Goal: Information Seeking & Learning: Learn about a topic

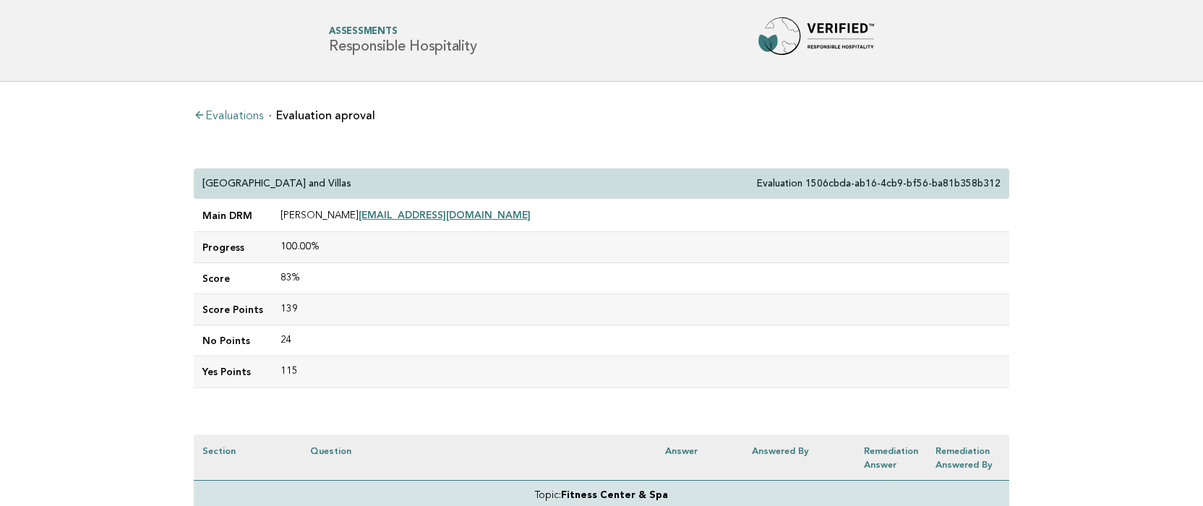
scroll to position [4338, 120]
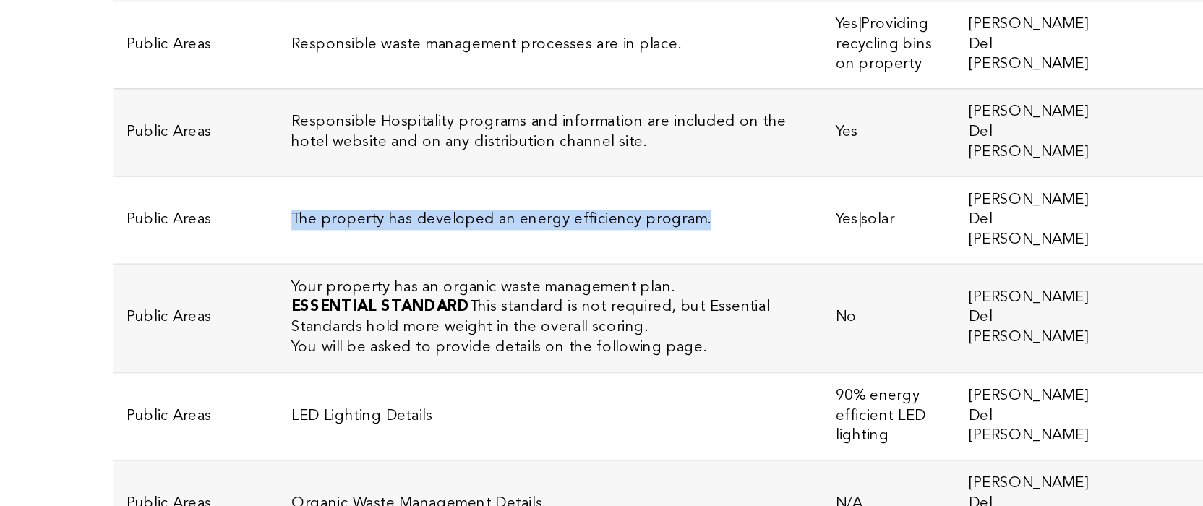
click at [449, 313] on h3 "The property has developed an energy efficiency program." at bounding box center [478, 319] width 337 height 13
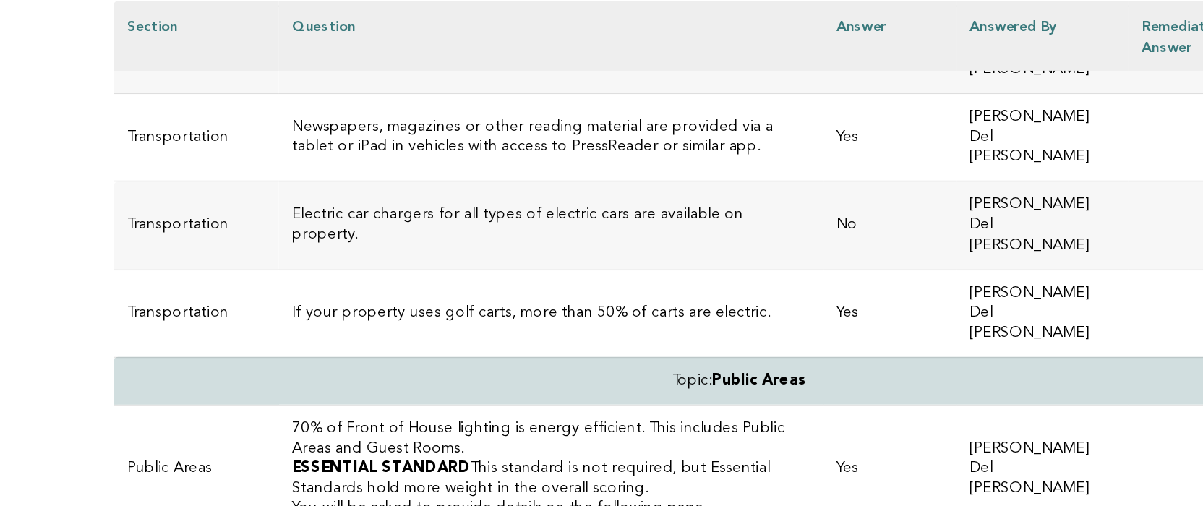
scroll to position [4084, 0]
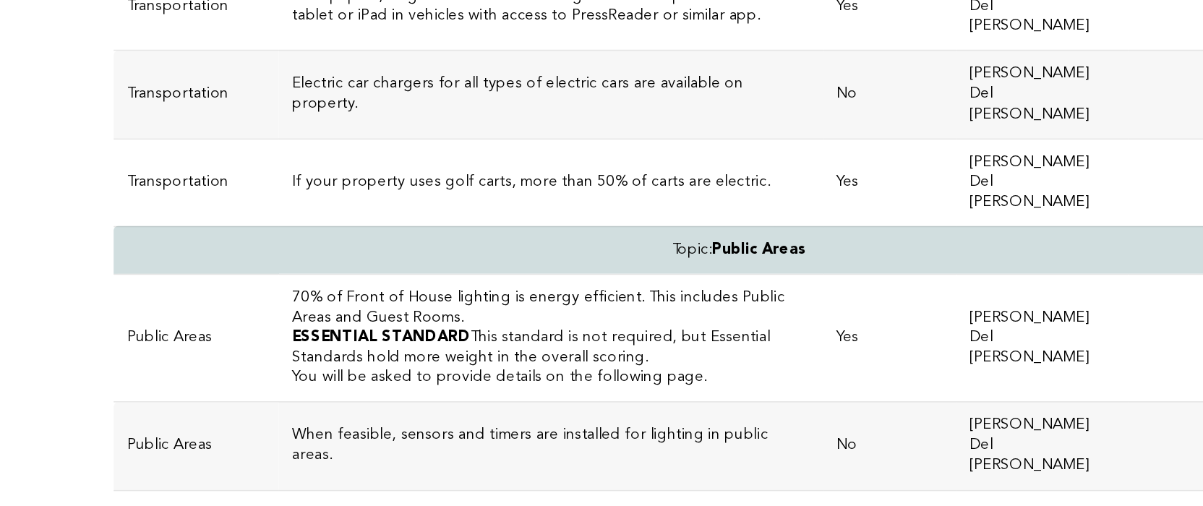
drag, startPoint x: 416, startPoint y: 126, endPoint x: 168, endPoint y: 126, distance: 247.2
click at [301, 431] on td "Responsible waste management processes are in place." at bounding box center [478, 459] width 355 height 57
copy h3 "Responsible waste management processes are in place."
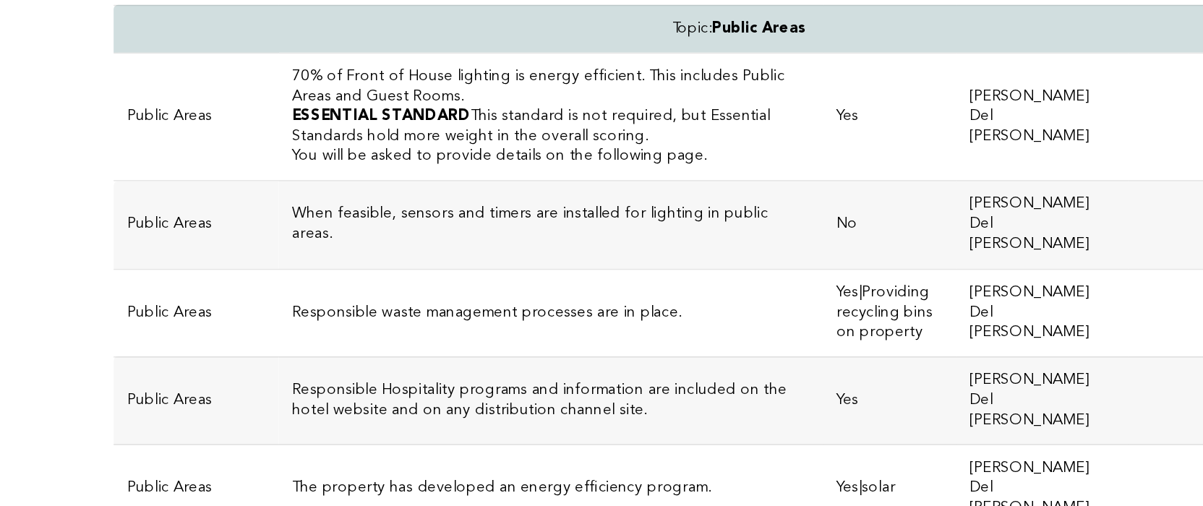
scroll to position [4164, 0]
drag, startPoint x: 411, startPoint y: 112, endPoint x: 168, endPoint y: 109, distance: 243.6
copy h3 "Your property has an organic waste management plan."
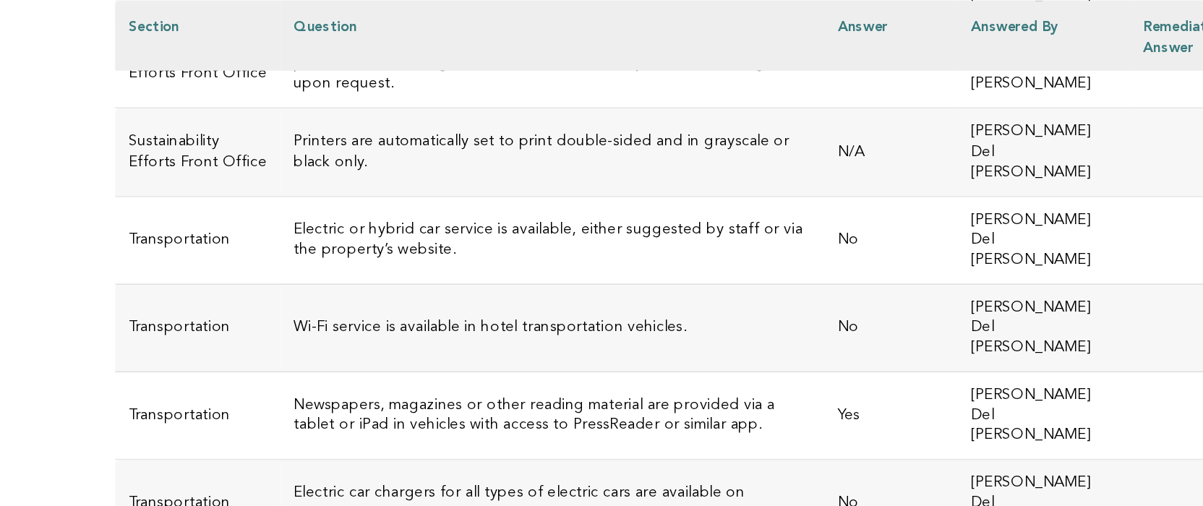
scroll to position [3920, 0]
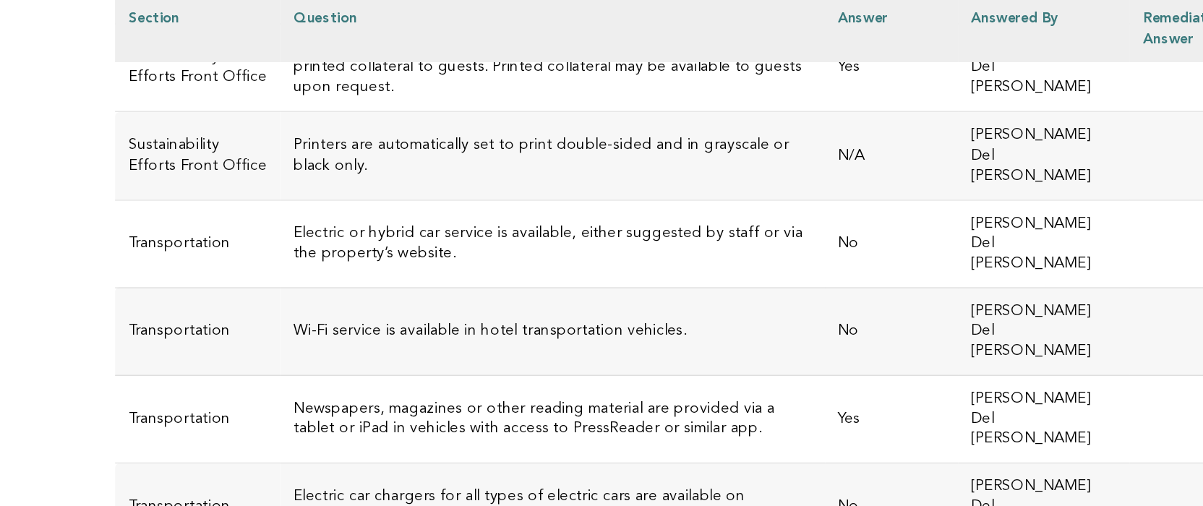
click at [419, 215] on h3 "Wi-Fi service is available in hotel transportation vehicles." at bounding box center [478, 221] width 337 height 13
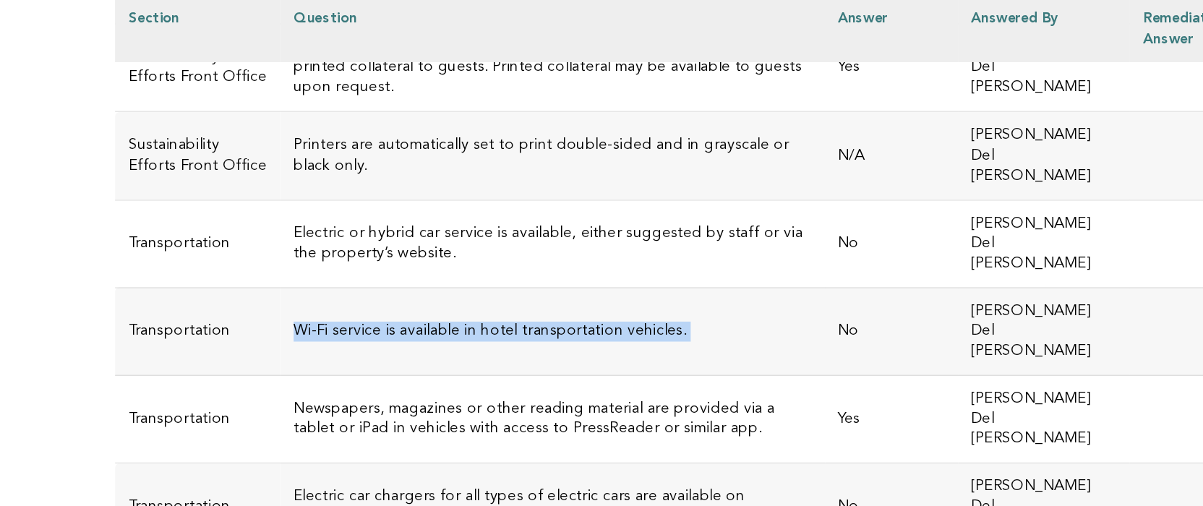
drag, startPoint x: 419, startPoint y: 53, endPoint x: 180, endPoint y: 50, distance: 239.2
click at [310, 215] on h3 "Wi-Fi service is available in hotel transportation vehicles." at bounding box center [478, 221] width 337 height 13
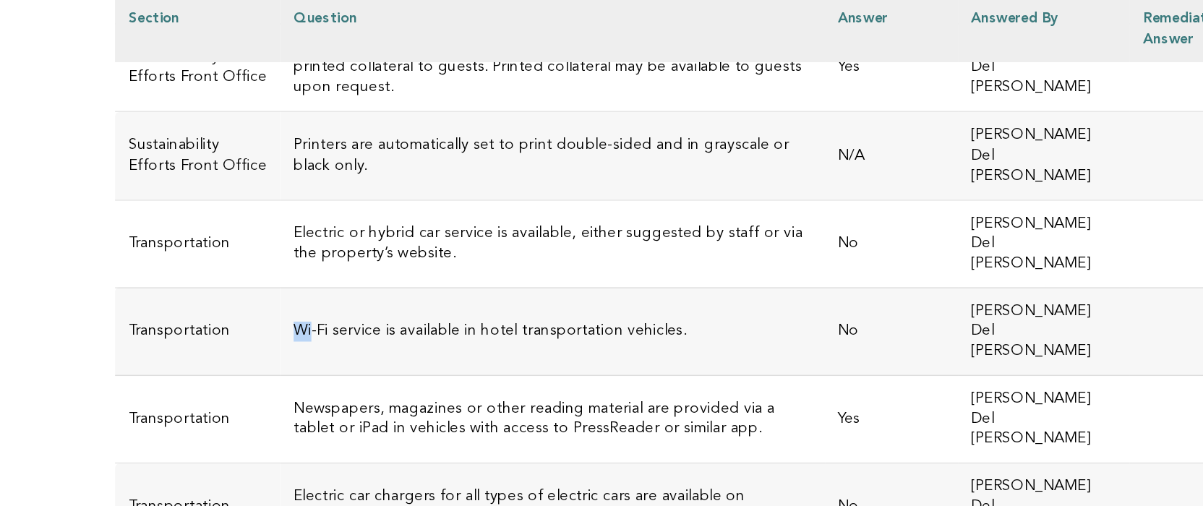
click at [301, 193] on td "Wi-Fi service is available in hotel transportation vehicles." at bounding box center [478, 221] width 355 height 57
click at [416, 215] on h3 "Wi-Fi service is available in hotel transportation vehicles." at bounding box center [478, 221] width 337 height 13
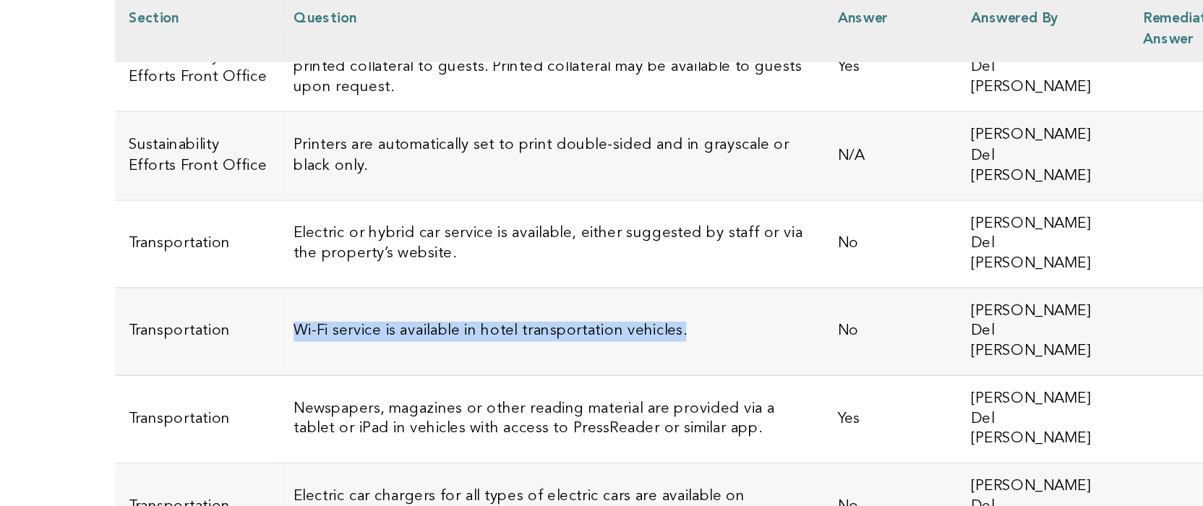
drag, startPoint x: 416, startPoint y: 56, endPoint x: 171, endPoint y: 51, distance: 245.8
click at [310, 215] on h3 "Wi-Fi service is available in hotel transportation vehicles." at bounding box center [478, 221] width 337 height 13
copy h3 "Wi-Fi service is available in hotel transportation vehicles."
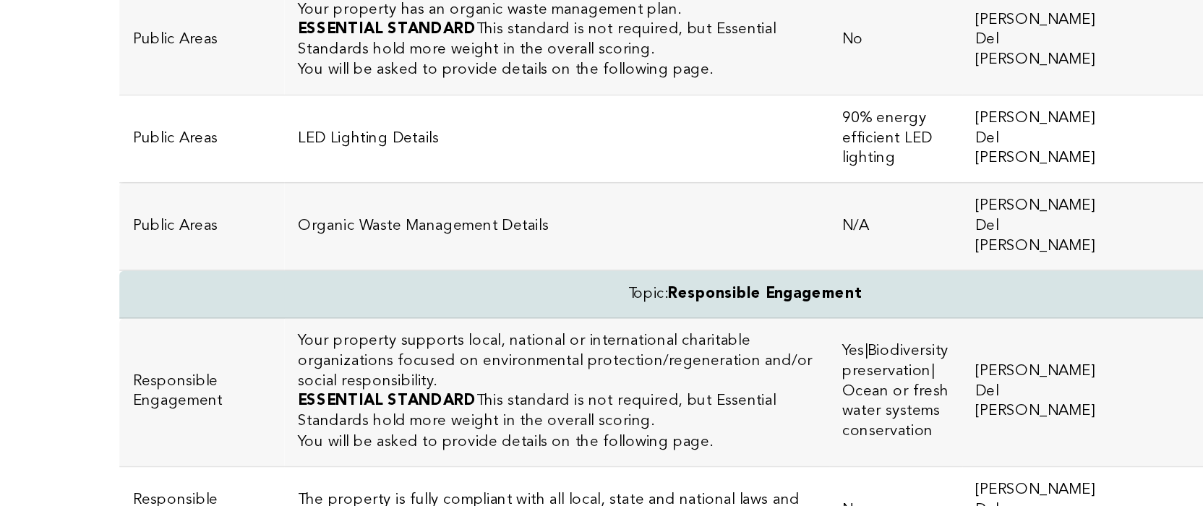
scroll to position [4520, 0]
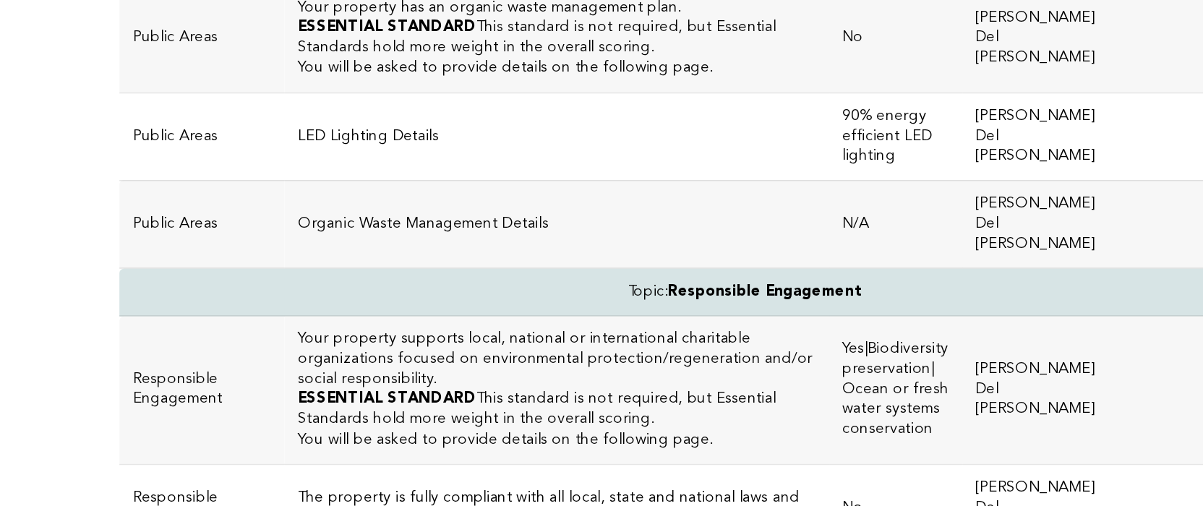
click at [314, 494] on h3 "The property is fully compliant with all local, state and national laws and reg…" at bounding box center [478, 507] width 337 height 26
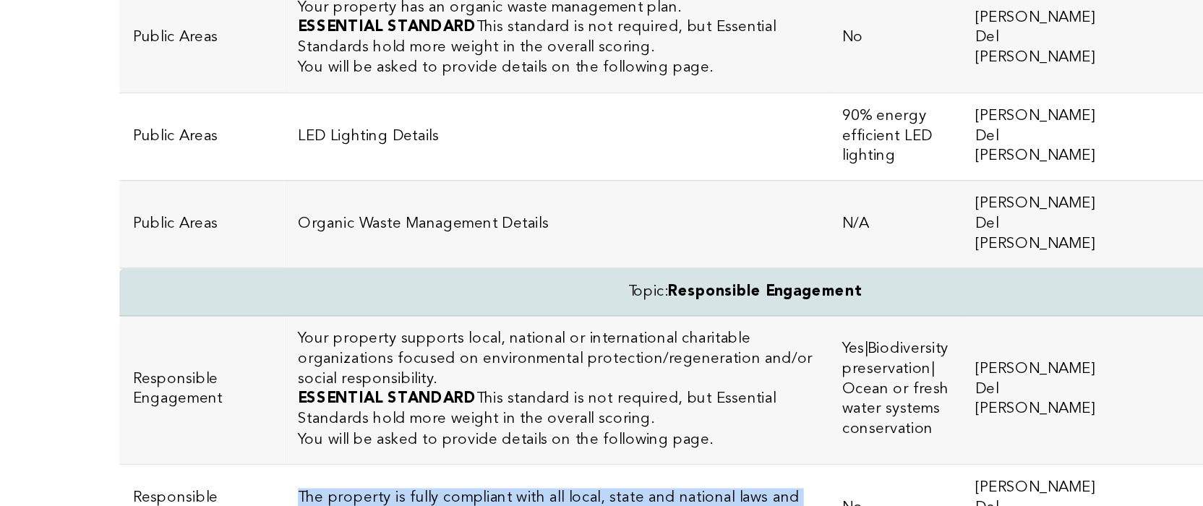
drag, startPoint x: 285, startPoint y: 53, endPoint x: 175, endPoint y: 41, distance: 111.2
click at [310, 494] on h3 "The property is fully compliant with all local, state and national laws and reg…" at bounding box center [478, 507] width 337 height 26
copy h3 "The property is fully compliant with all local, state and national laws and reg…"
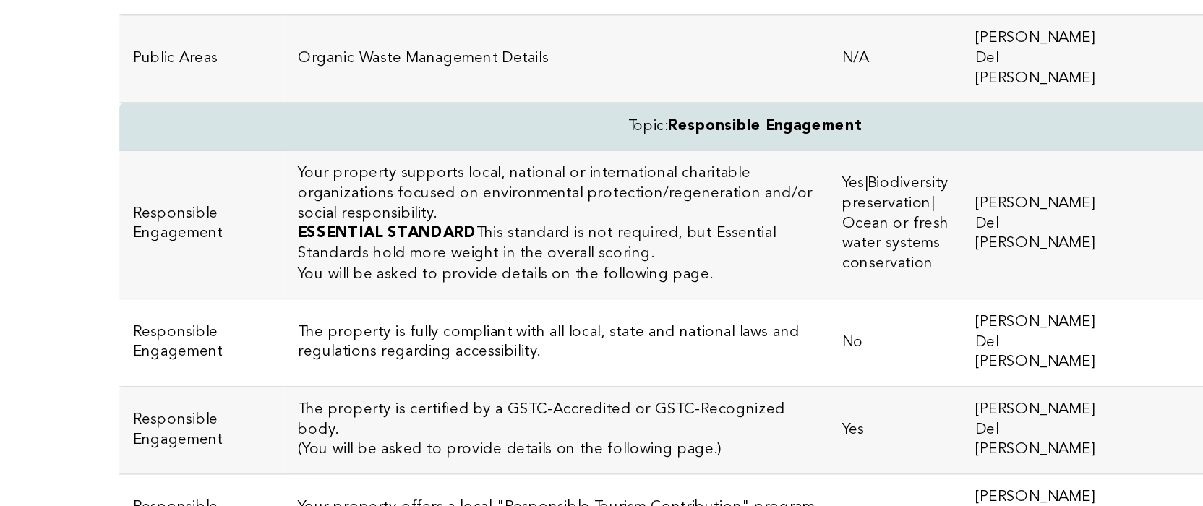
scroll to position [4629, 0]
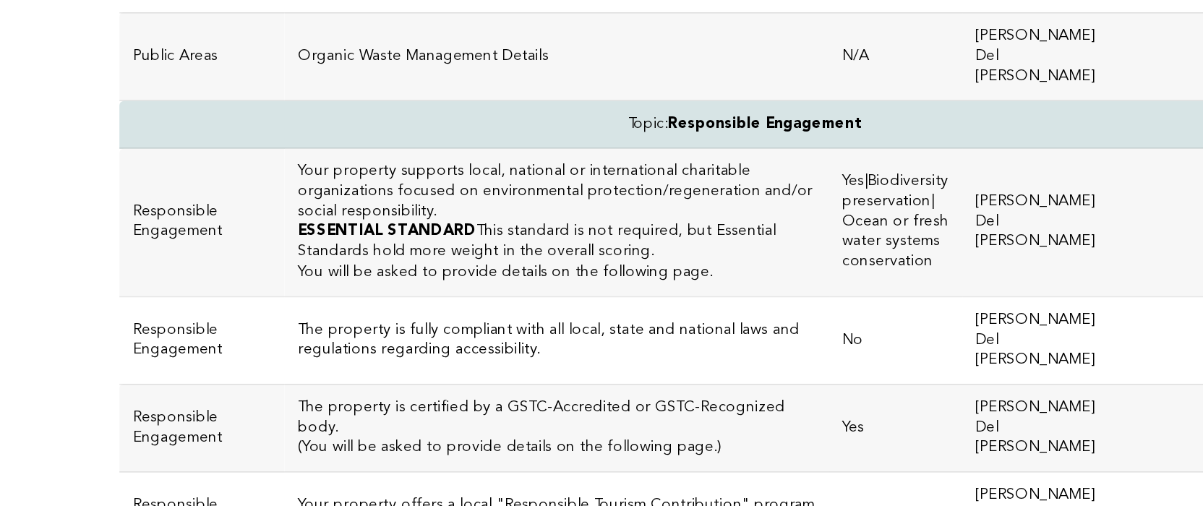
drag, startPoint x: 397, startPoint y: 80, endPoint x: 166, endPoint y: 64, distance: 231.8
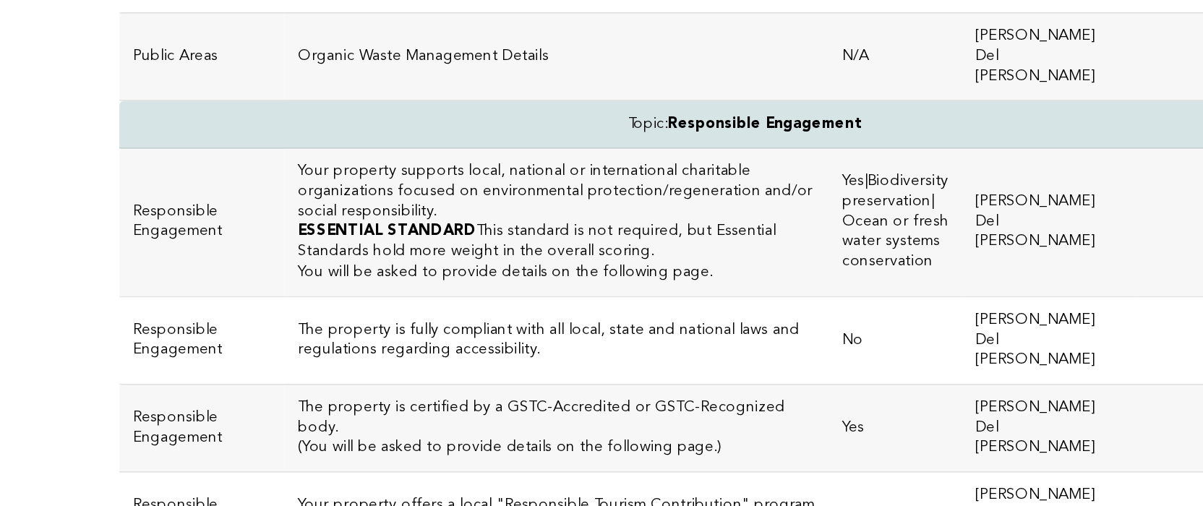
copy h3 "Please include a website link or details of the local, national and/or internat…"
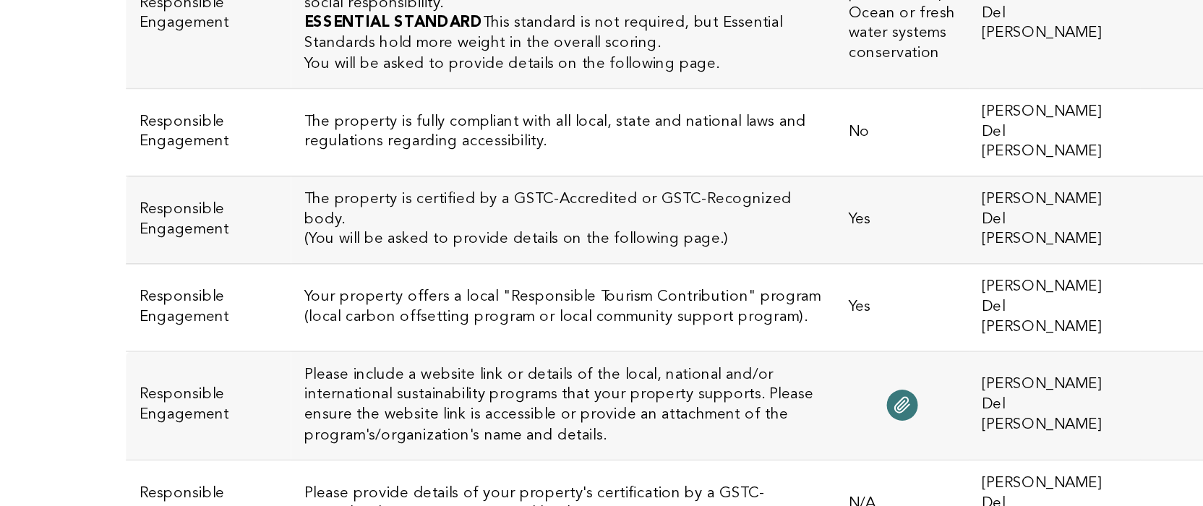
scroll to position [4767, 0]
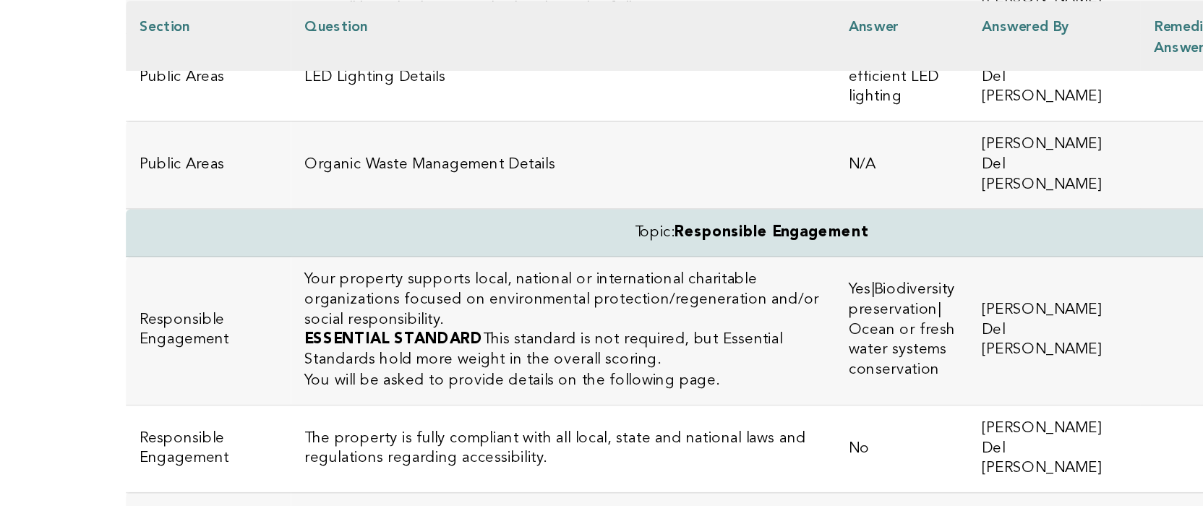
scroll to position [4733, 0]
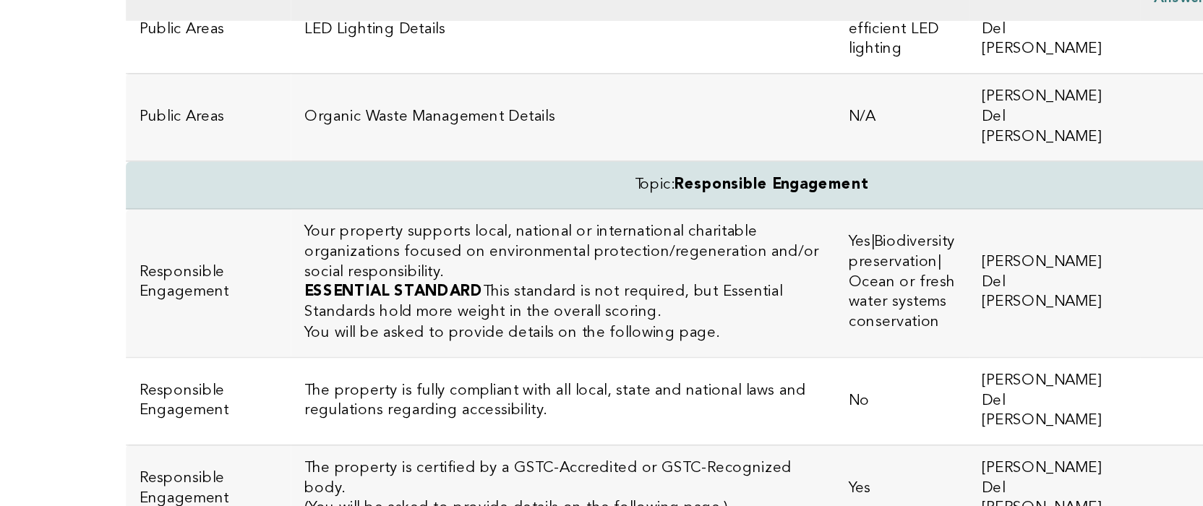
drag, startPoint x: 429, startPoint y: 73, endPoint x: 178, endPoint y: 59, distance: 250.5
click at [310, 395] on h3 "Your property offers a local "Responsible Tourism Contribution" program (local …" at bounding box center [478, 408] width 337 height 26
copy h3 "Your property offers a local "Responsible Tourism Contribution" program (local …"
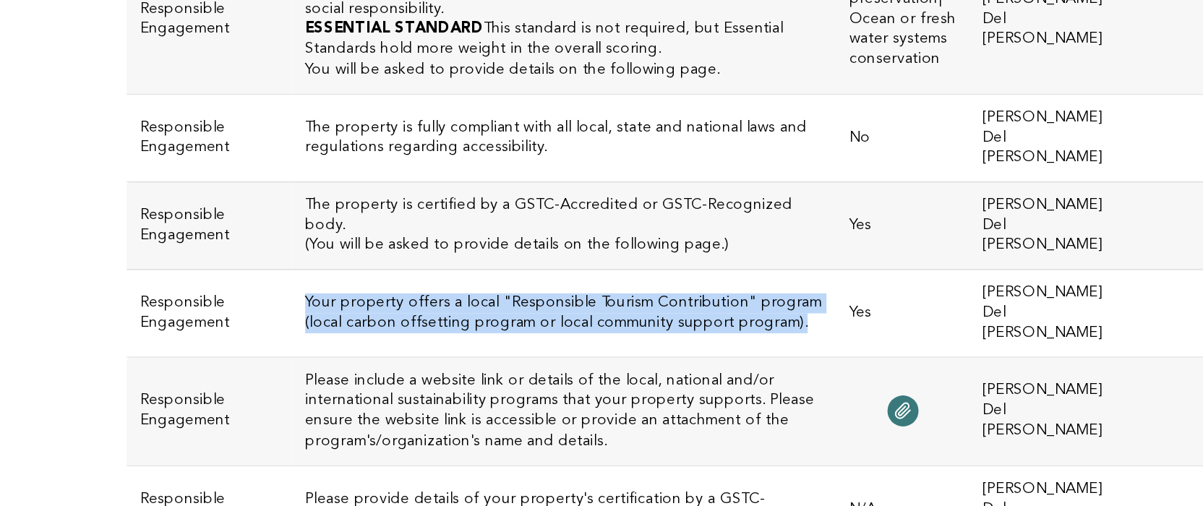
scroll to position [4762, 0]
drag, startPoint x: 632, startPoint y: 139, endPoint x: 580, endPoint y: 37, distance: 114.1
copy td "All of our guests have the opportunity to contribute daily to the islands Eco-R…"
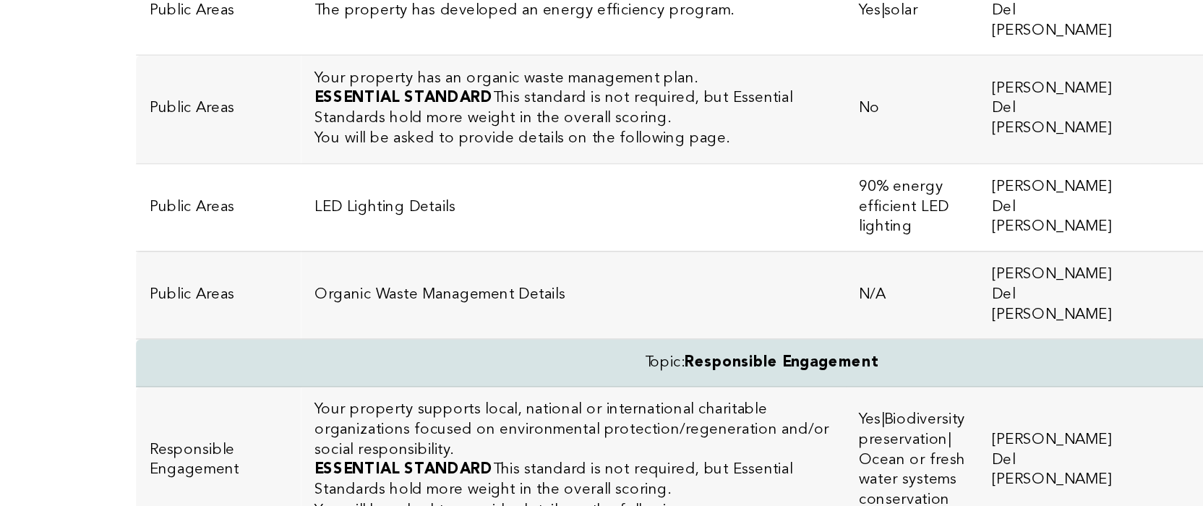
scroll to position [4481, 0]
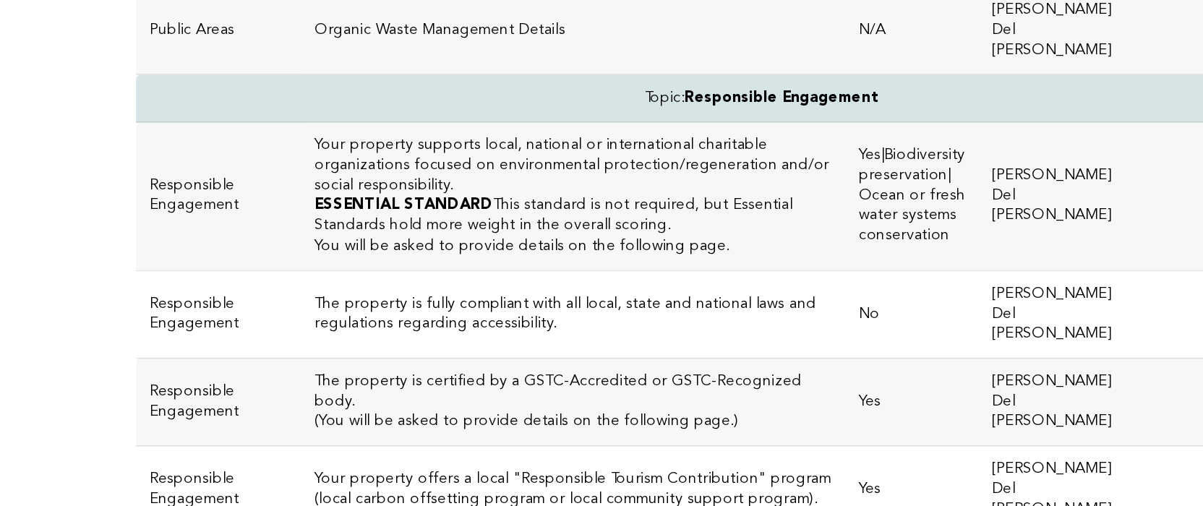
scroll to position [4647, 0]
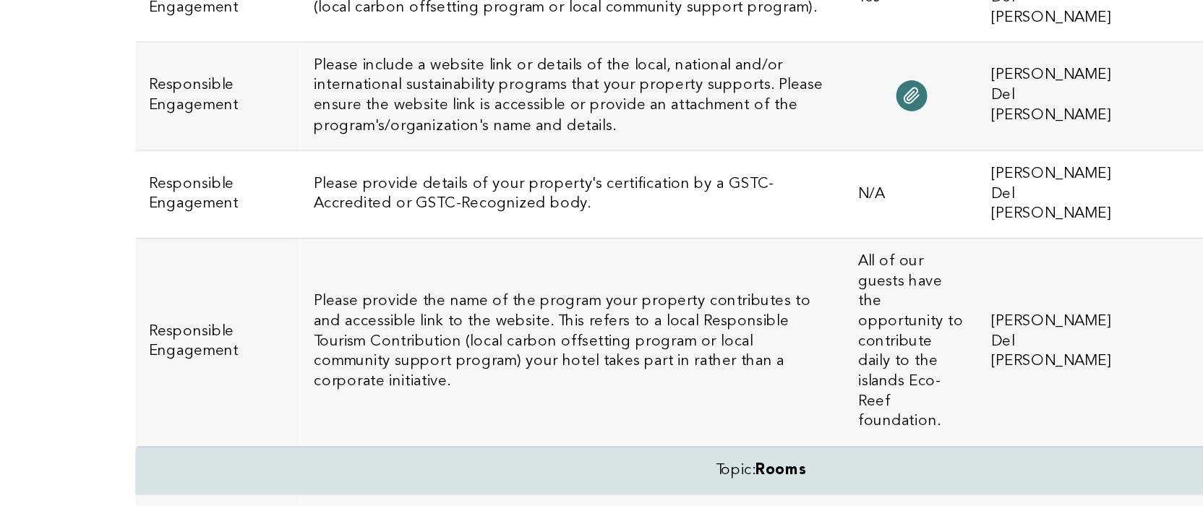
scroll to position [4973, 0]
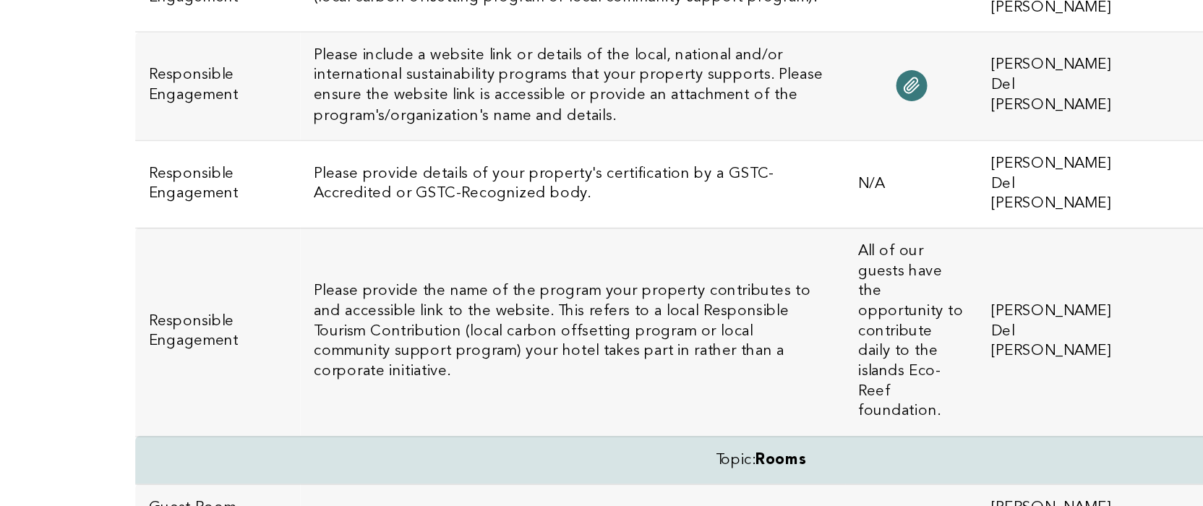
drag, startPoint x: 242, startPoint y: 59, endPoint x: 184, endPoint y: 46, distance: 60.0
copy h3 "The liquid soap, shampoo, lotion and other products are presented in refillable…"
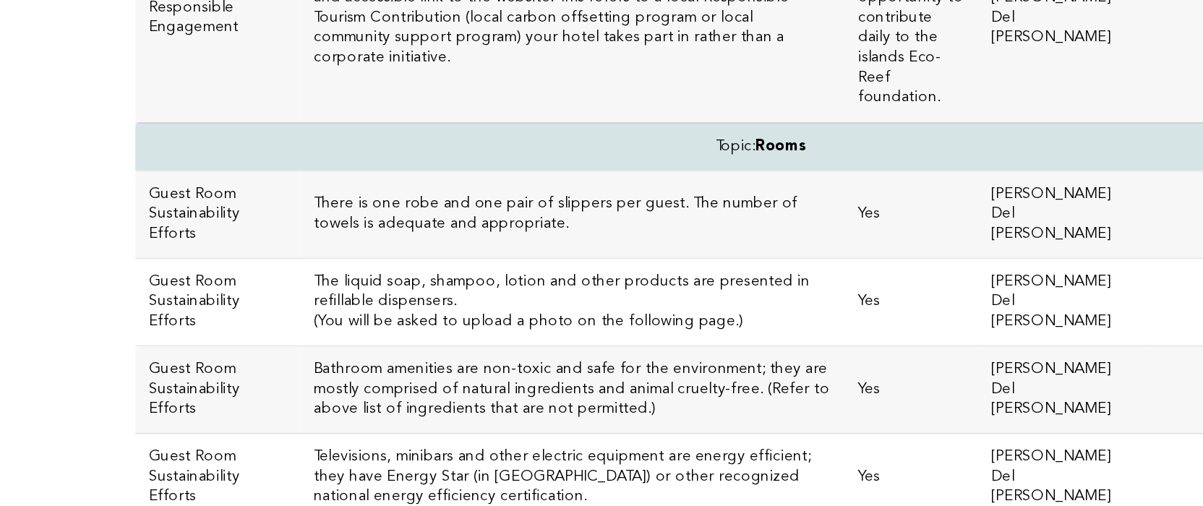
scroll to position [5179, 0]
drag, startPoint x: 470, startPoint y: 22, endPoint x: 176, endPoint y: 21, distance: 294.9
copy h3 "Ice is only delivered upon request and not automatically provided"
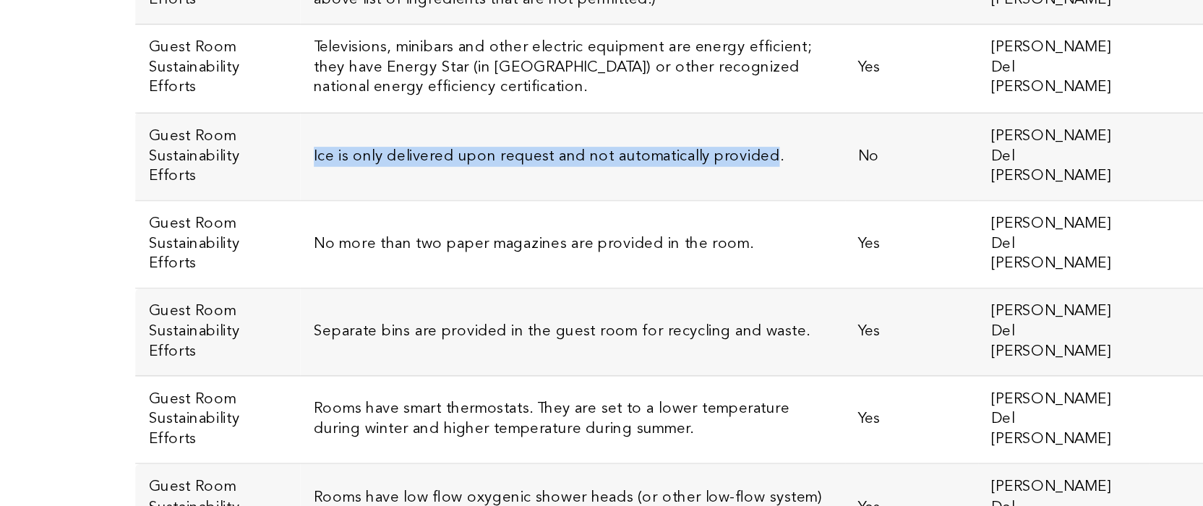
scroll to position [5450, 0]
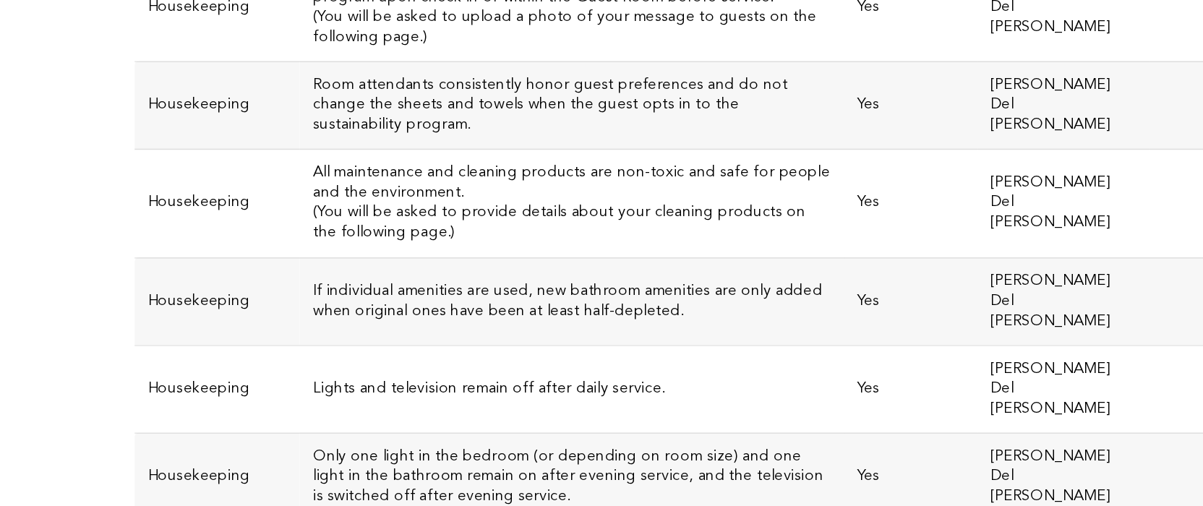
scroll to position [6030, 0]
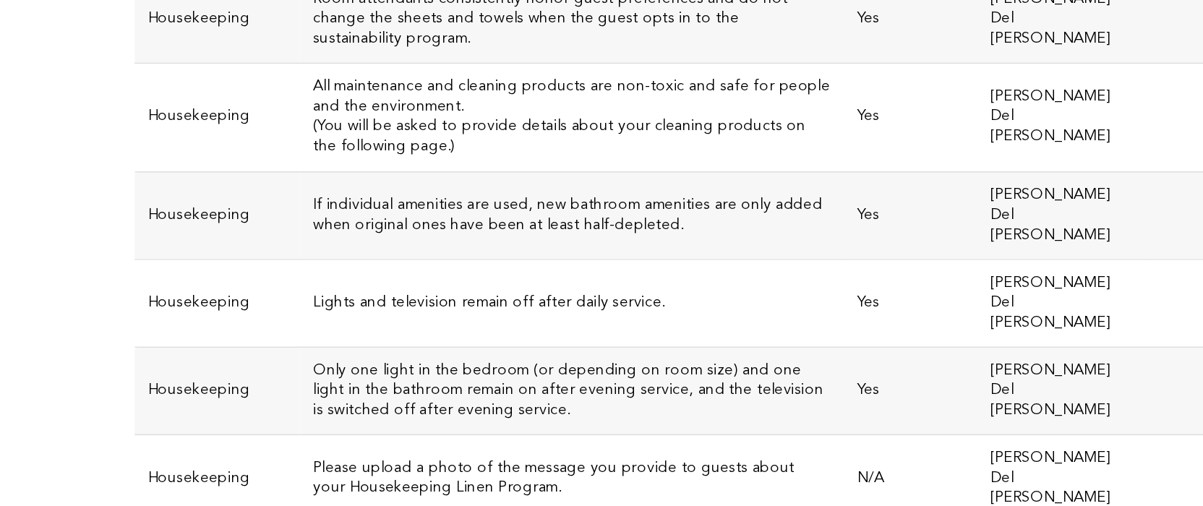
scroll to position [6086, 0]
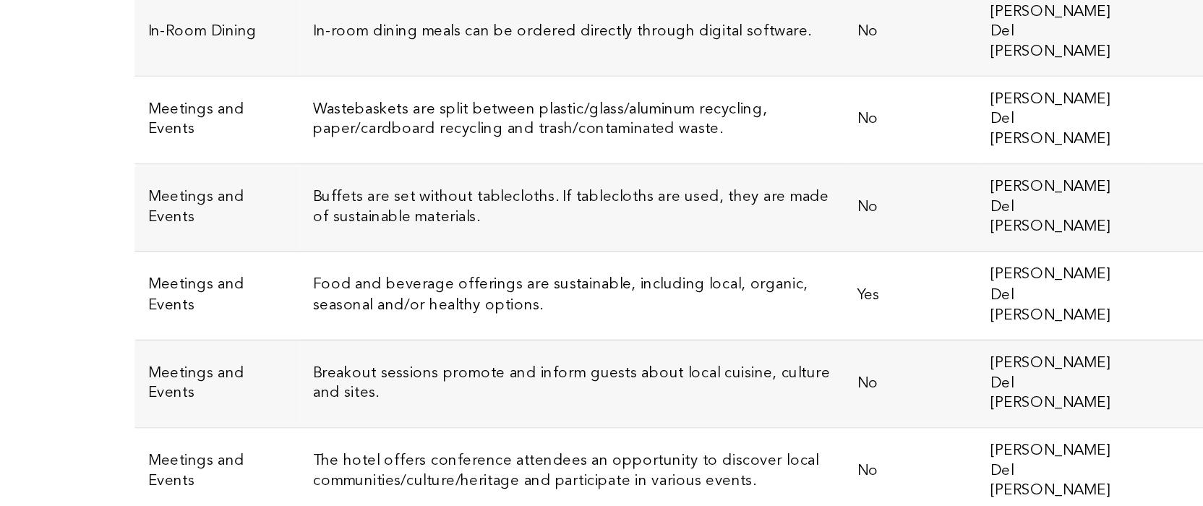
scroll to position [1252, 0]
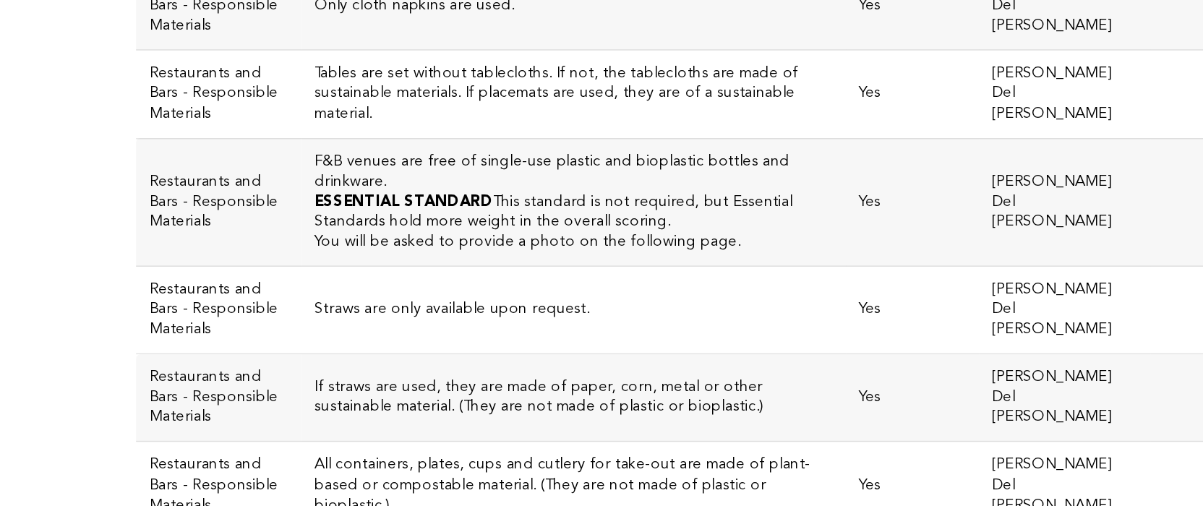
scroll to position [1614, 0]
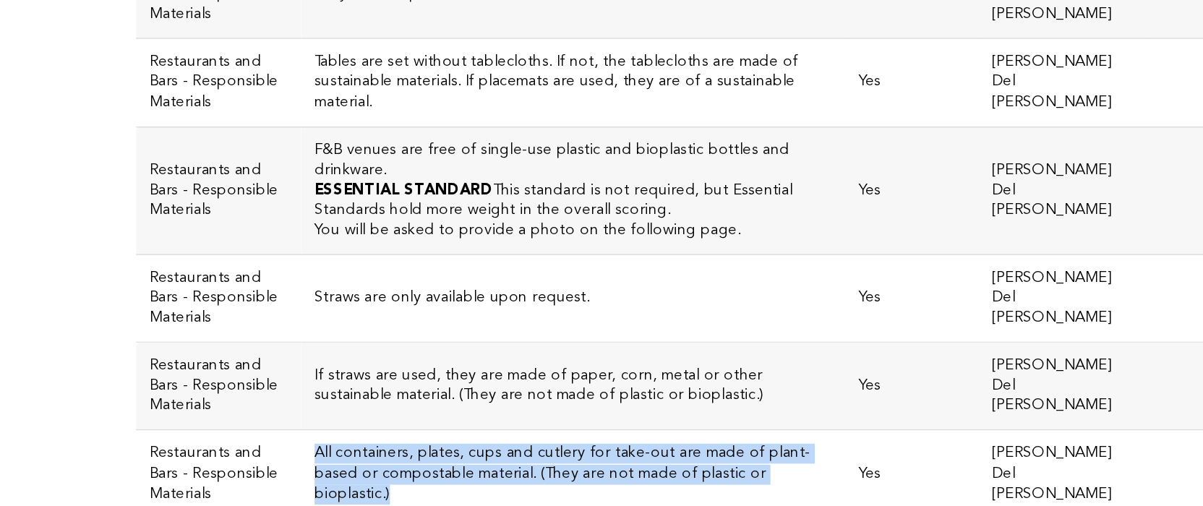
drag, startPoint x: 481, startPoint y: 108, endPoint x: 181, endPoint y: 92, distance: 300.4
click at [301, 457] on td "All containers, plates, cups and cutlery for take-out are made of plant-based o…" at bounding box center [478, 485] width 355 height 57
copy h3 "All containers, plates, cups and cutlery for take-out are made of plant-based o…"
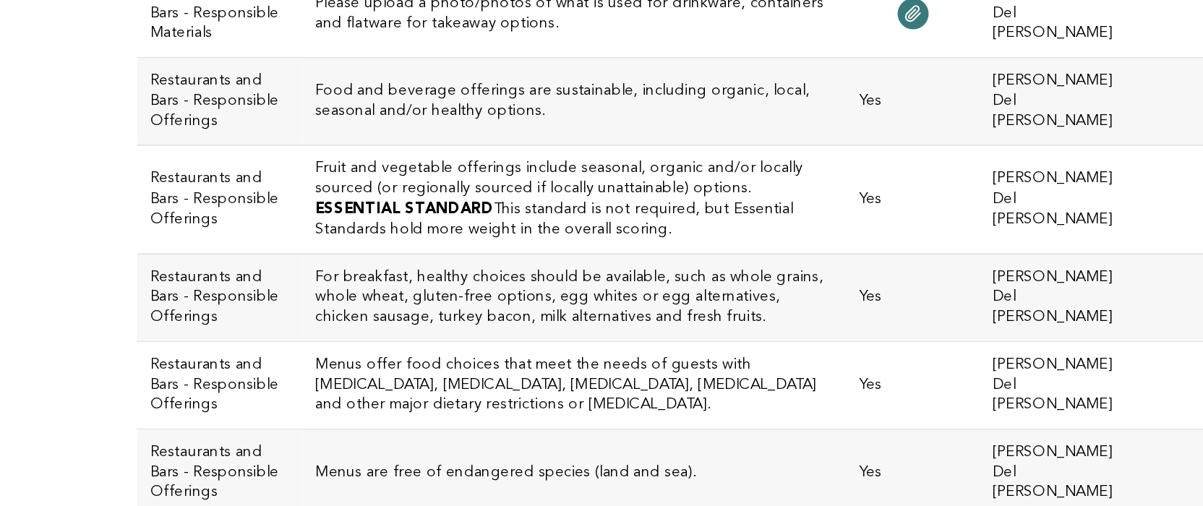
scroll to position [2029, 0]
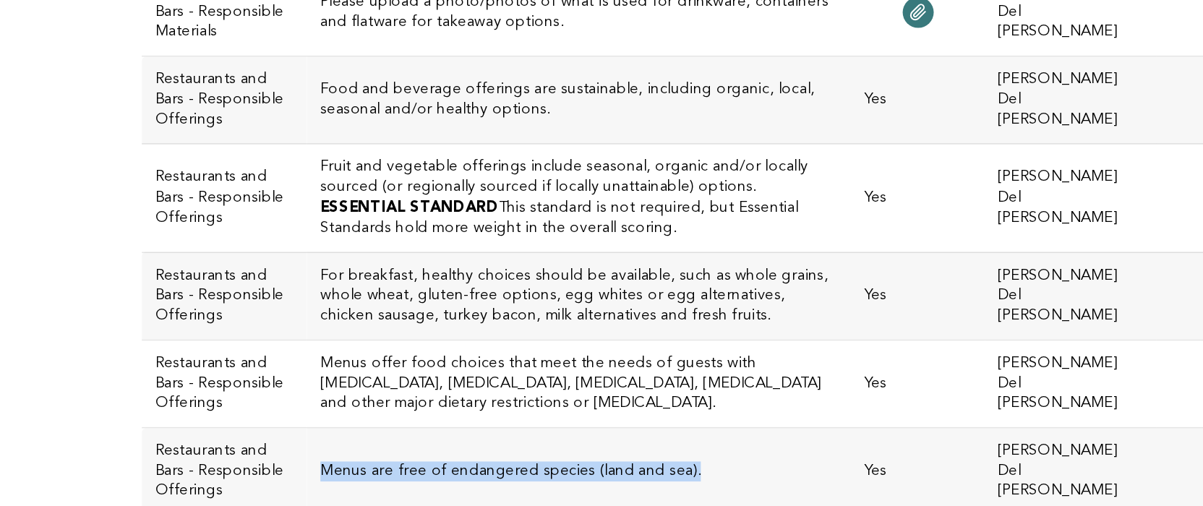
drag, startPoint x: 427, startPoint y: 181, endPoint x: 188, endPoint y: 172, distance: 239.4
click at [310, 477] on h3 "Menus are free of endangered species (land and sea)." at bounding box center [478, 483] width 337 height 13
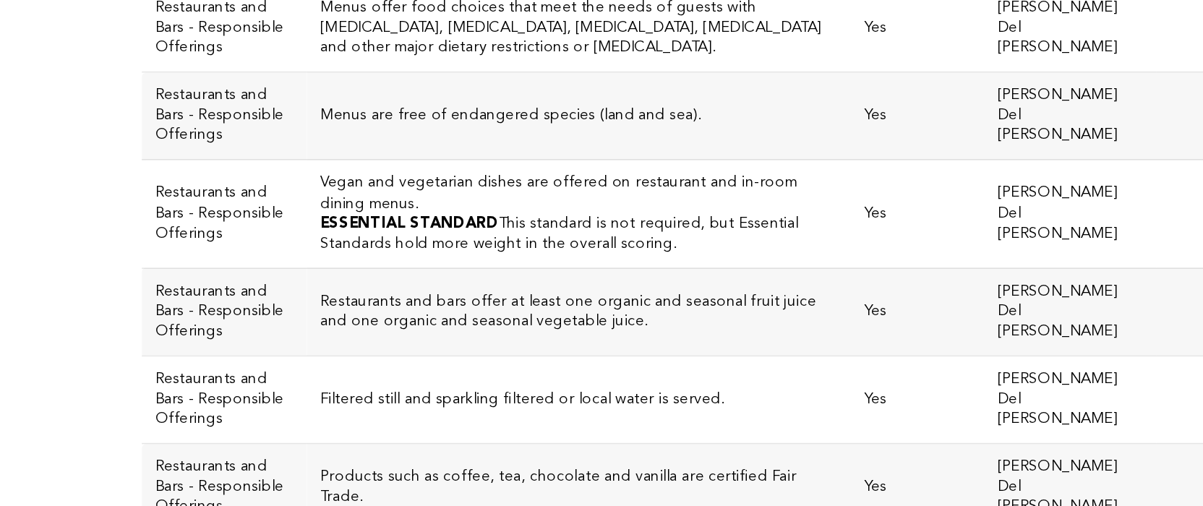
scroll to position [2262, 0]
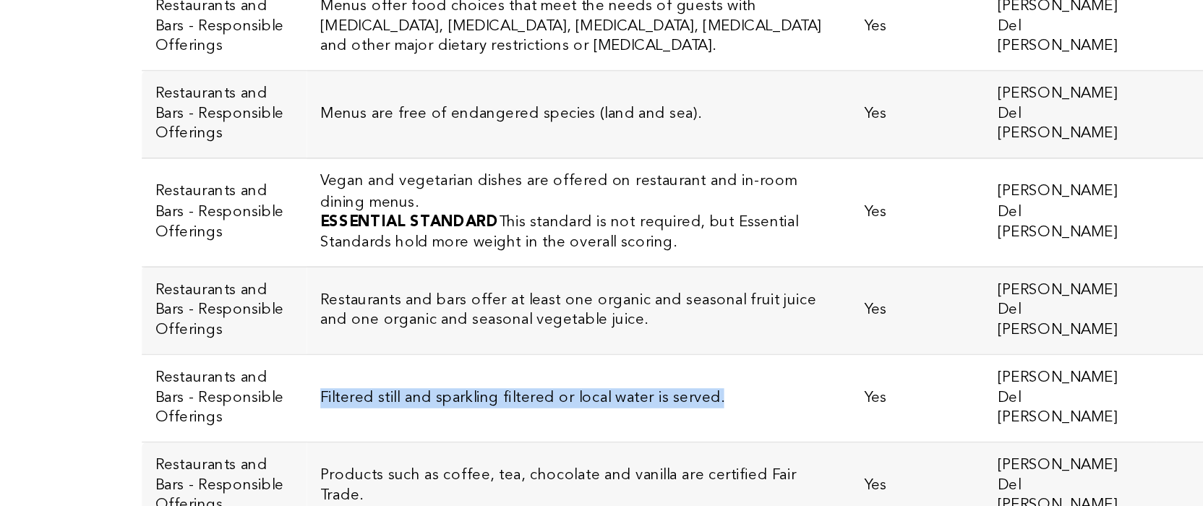
drag, startPoint x: 447, startPoint y: 152, endPoint x: 185, endPoint y: 147, distance: 262.4
click at [301, 407] on td "Filtered still and sparkling filtered or local water is served." at bounding box center [478, 435] width 355 height 57
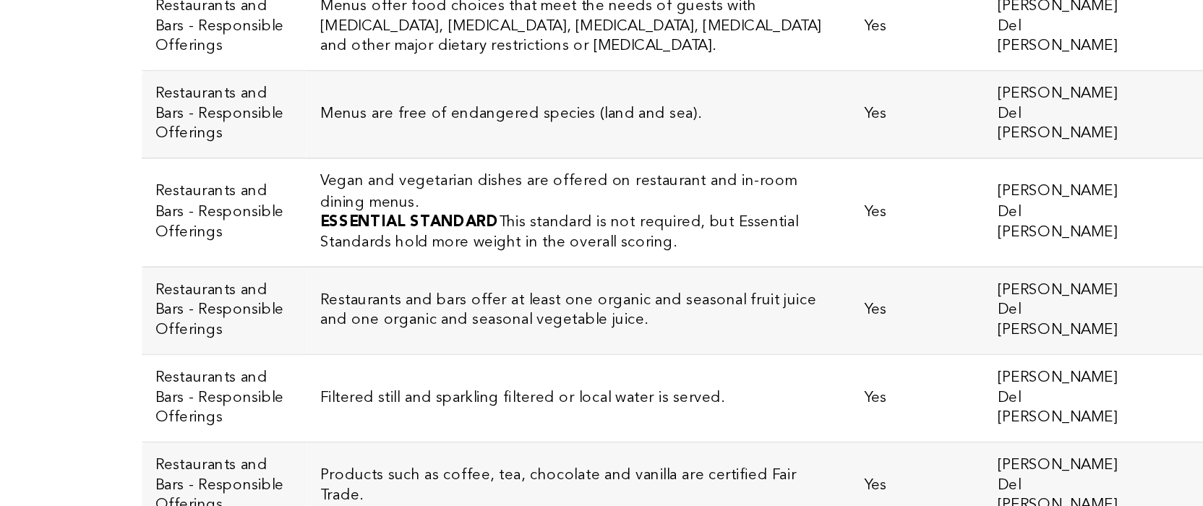
click at [310, 480] on h3 "Products such as coffee, tea, chocolate and vanilla are certified Fair Trade." at bounding box center [478, 493] width 337 height 26
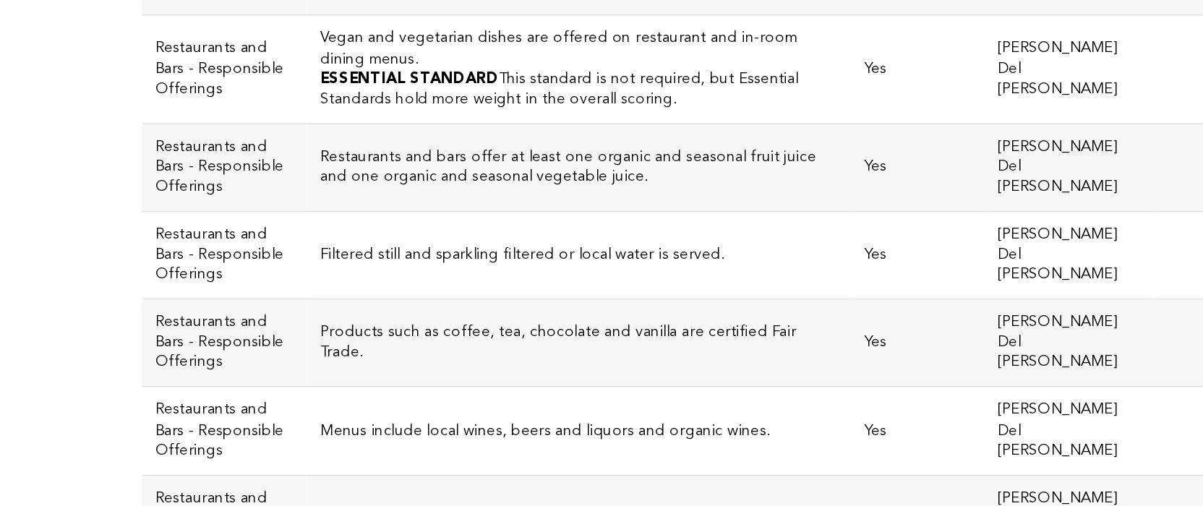
scroll to position [2356, 0]
click at [470, 450] on h3 "Menus include local wines, beers and liquors and organic wines." at bounding box center [478, 456] width 337 height 13
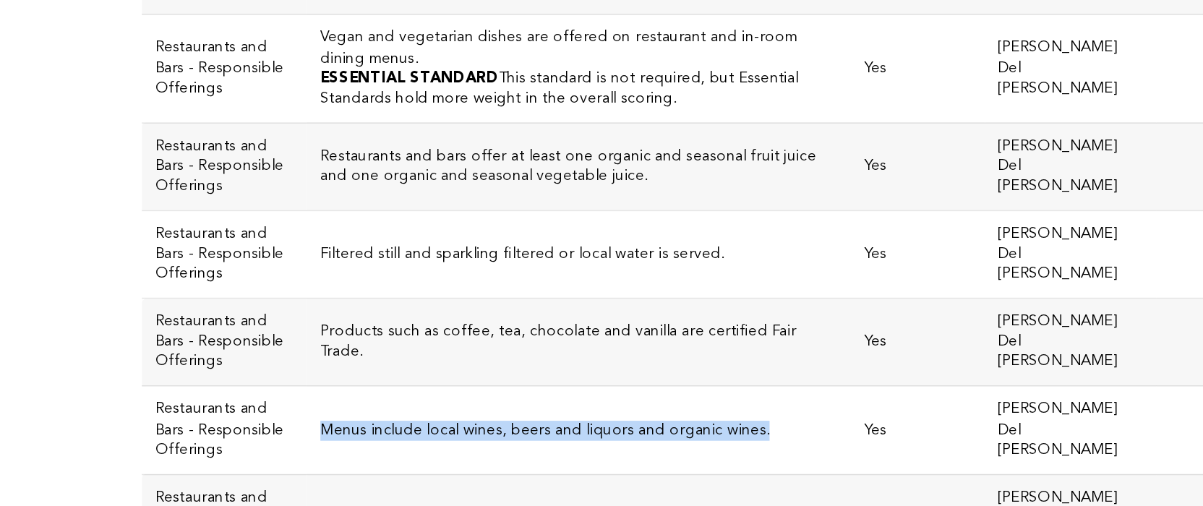
drag, startPoint x: 470, startPoint y: 199, endPoint x: 200, endPoint y: 190, distance: 269.7
click at [301, 428] on td "Menus include local wines, beers and liquors and organic wines." at bounding box center [478, 456] width 355 height 57
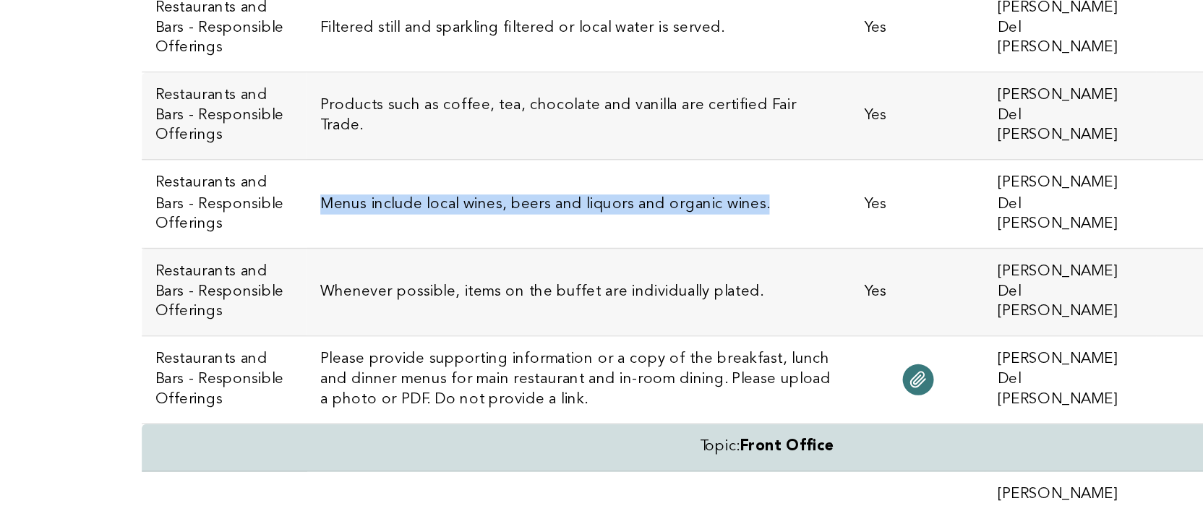
scroll to position [2518, 0]
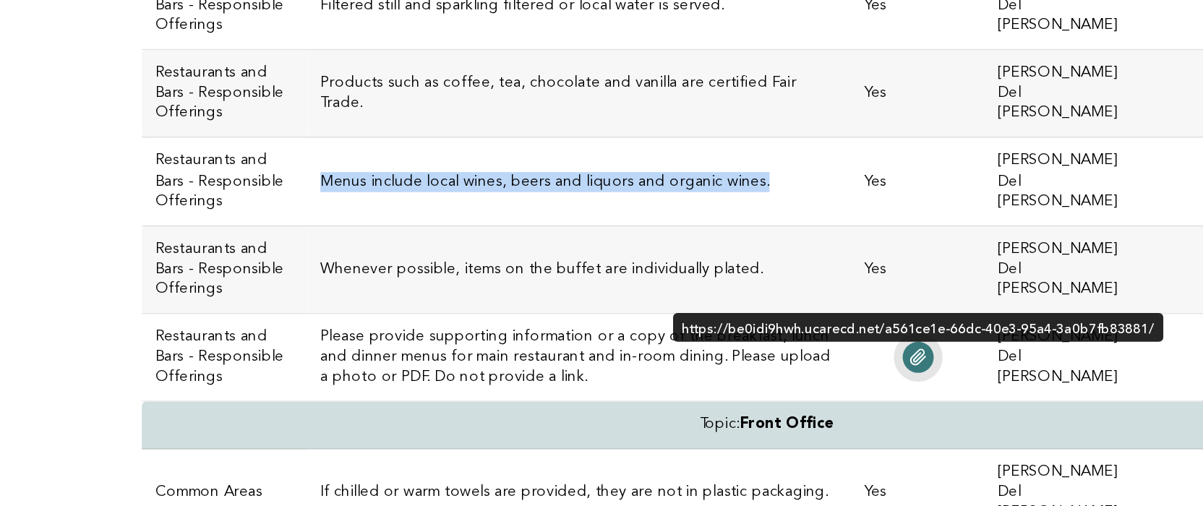
click at [694, 403] on icon at bounding box center [700, 409] width 12 height 12
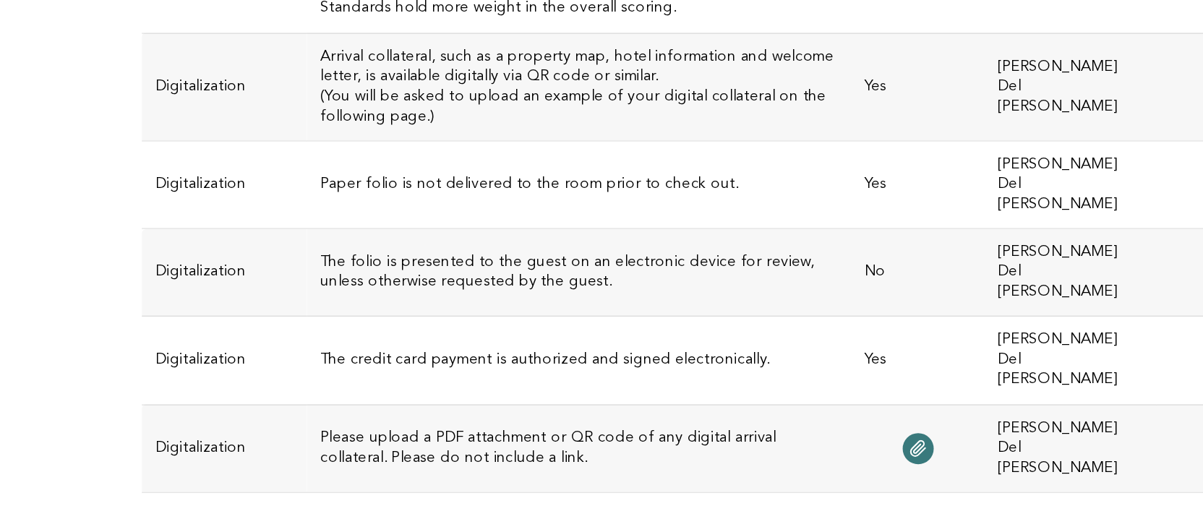
scroll to position [3102, 0]
click at [310, 340] on h3 "The folio is presented to the guest on an electronic device for review, unless …" at bounding box center [478, 353] width 337 height 26
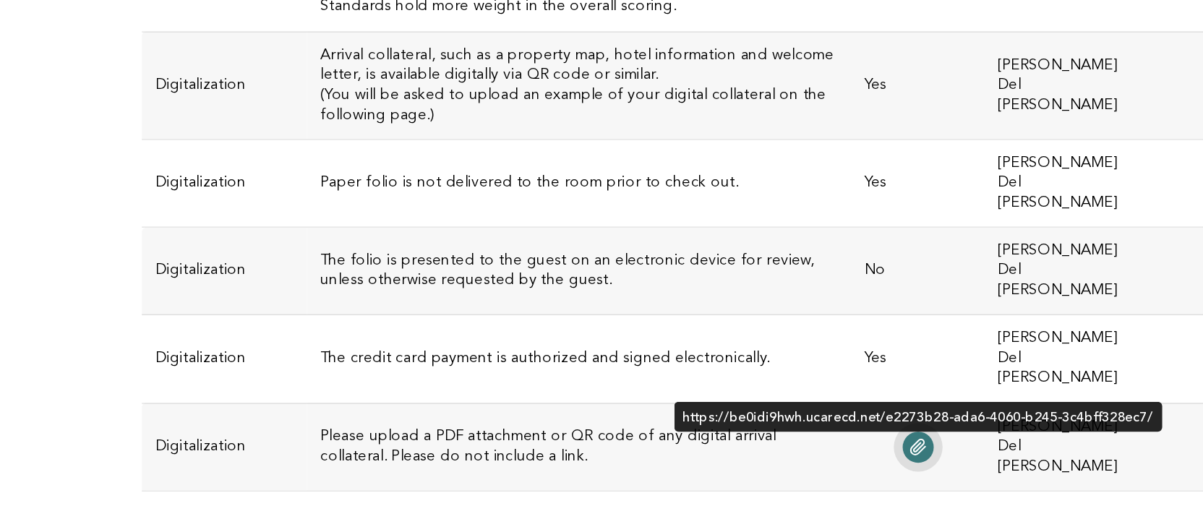
click at [694, 463] on icon at bounding box center [698, 468] width 9 height 10
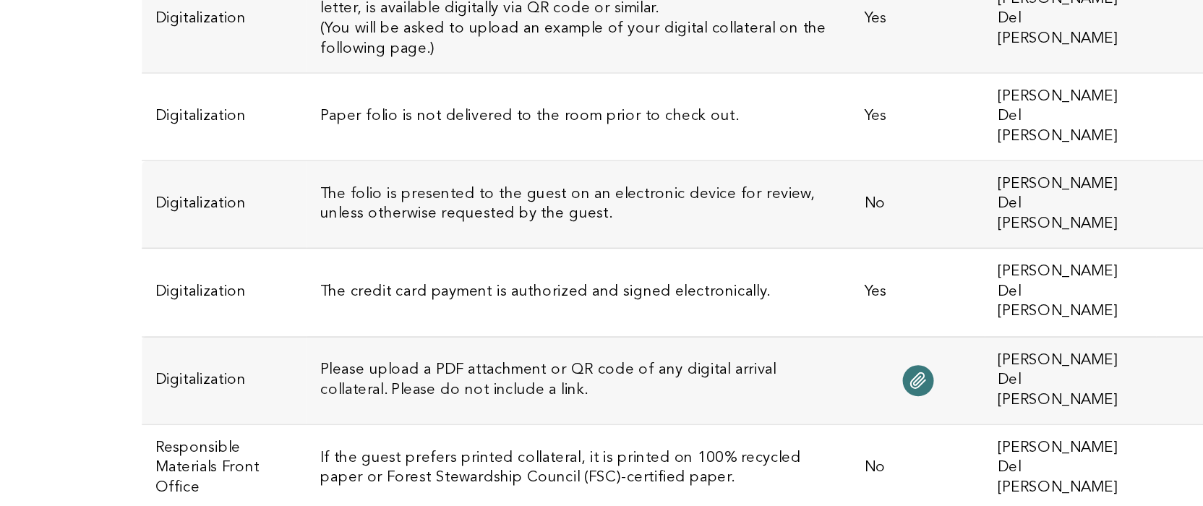
scroll to position [3150, 0]
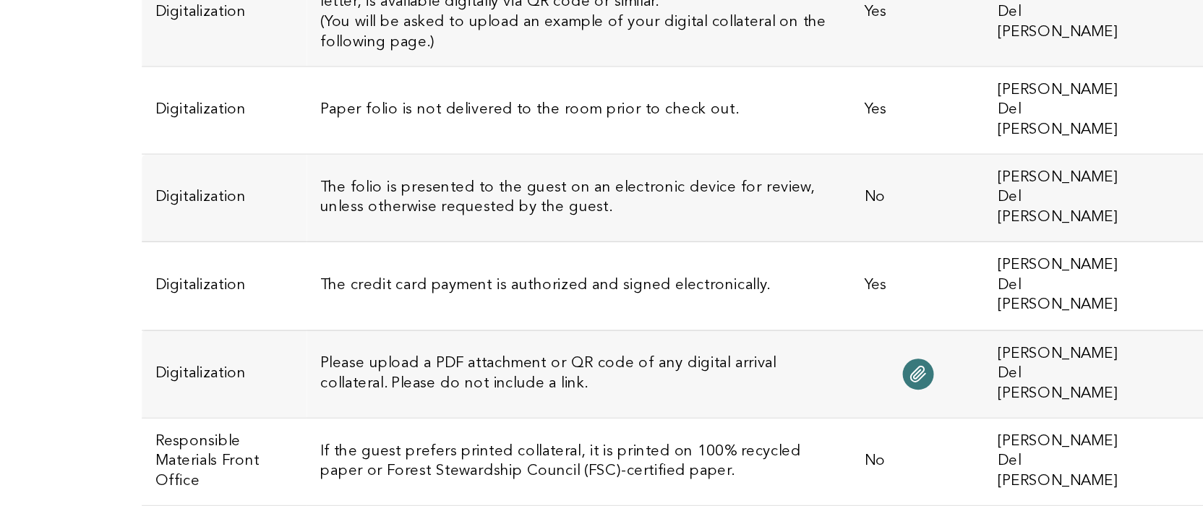
click at [377, 464] on h3 "If the guest prefers printed collateral, it is printed on 100% recycled paper o…" at bounding box center [478, 477] width 337 height 26
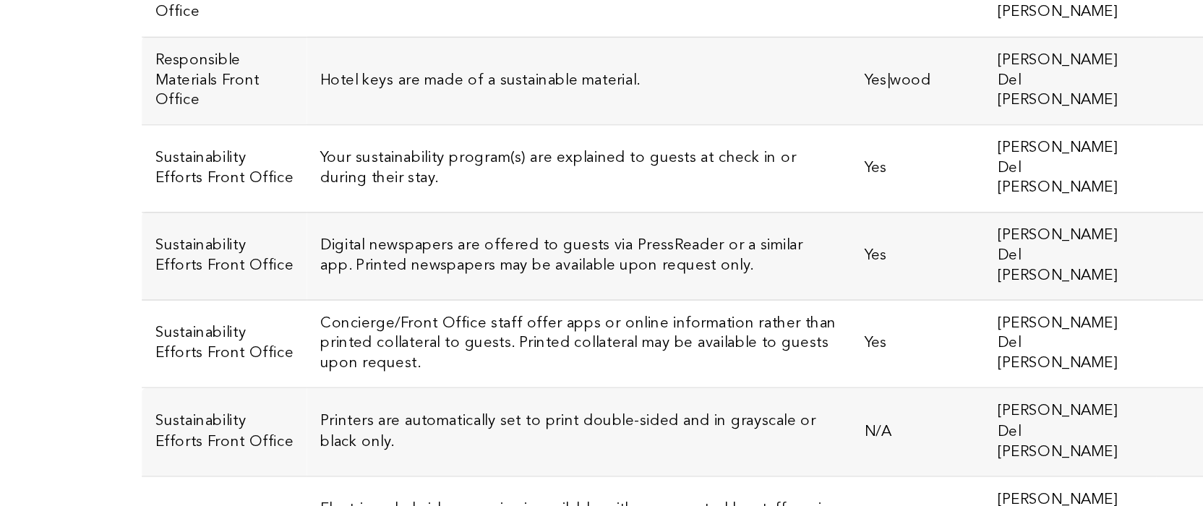
scroll to position [3572, 0]
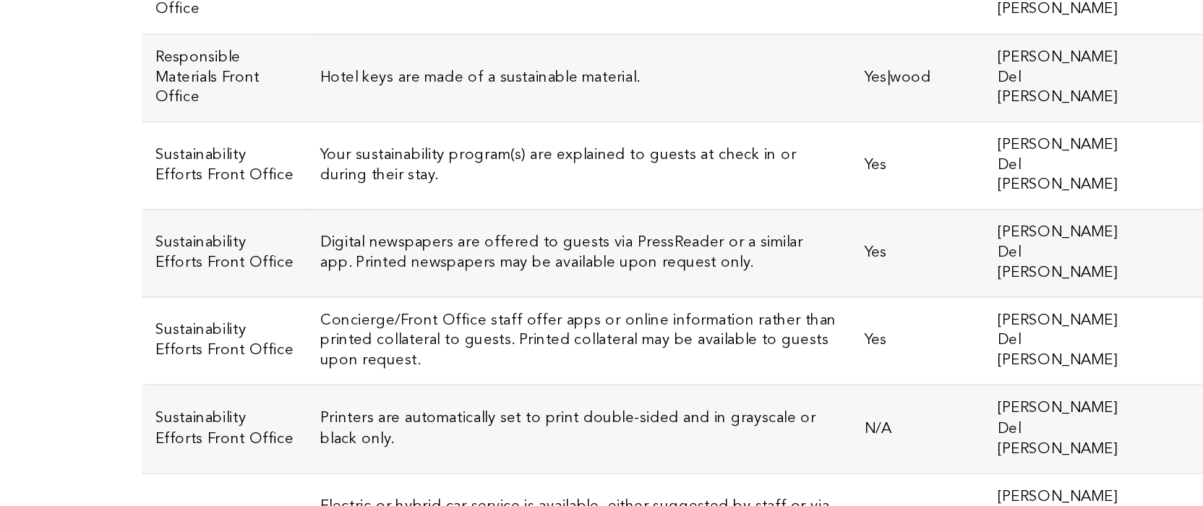
click at [366, 442] on h3 "Printers are automatically set to print double-sided and in grayscale or black …" at bounding box center [478, 455] width 337 height 26
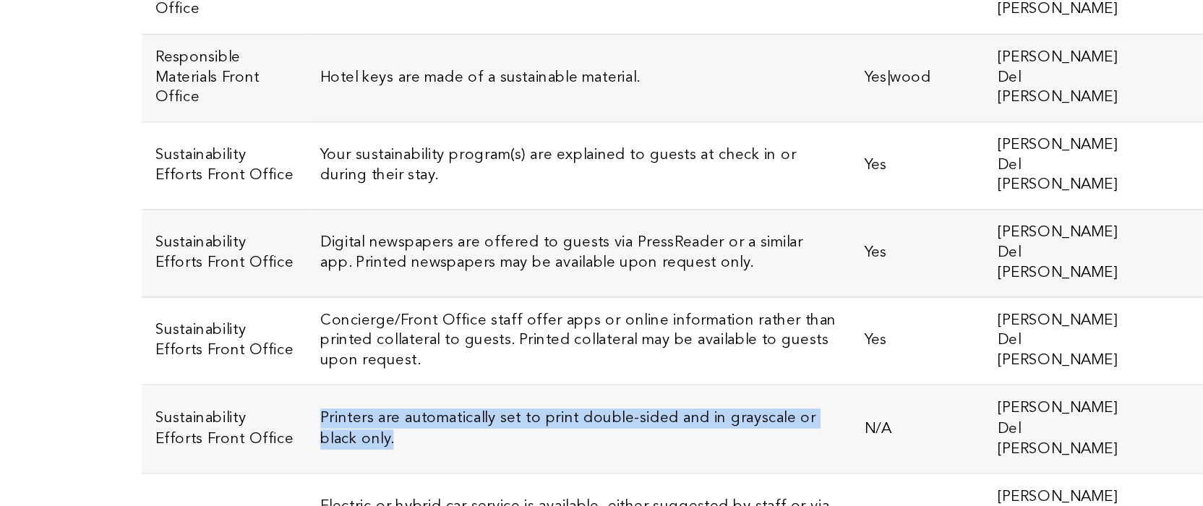
drag, startPoint x: 548, startPoint y: 136, endPoint x: 183, endPoint y: 129, distance: 365.0
click at [301, 427] on td "Printers are automatically set to print double-sided and in grayscale or black …" at bounding box center [478, 455] width 355 height 57
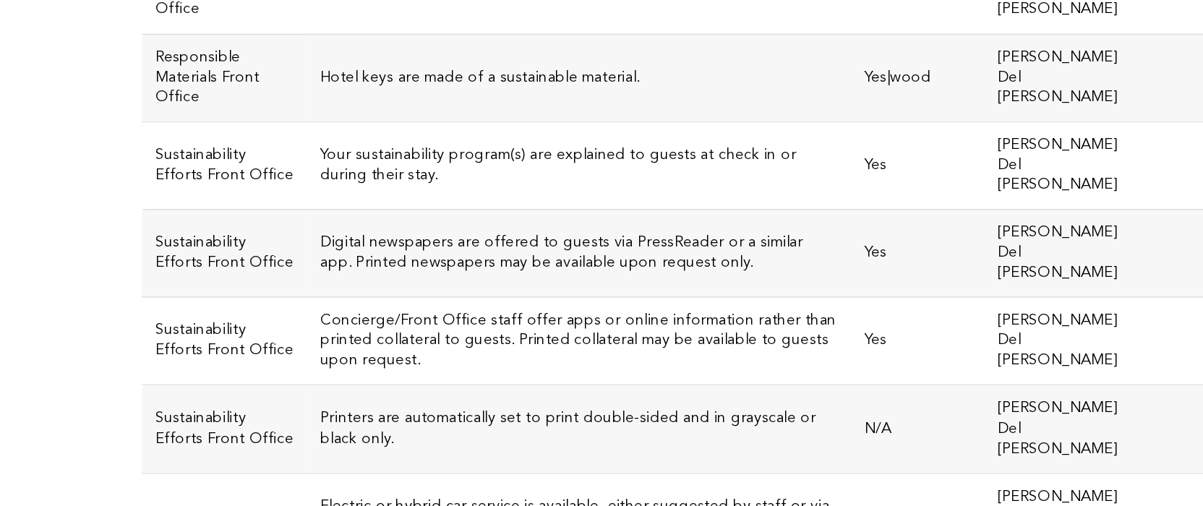
click at [301, 484] on td "Electric or hybrid car service is available, either suggested by staff or via t…" at bounding box center [478, 512] width 355 height 57
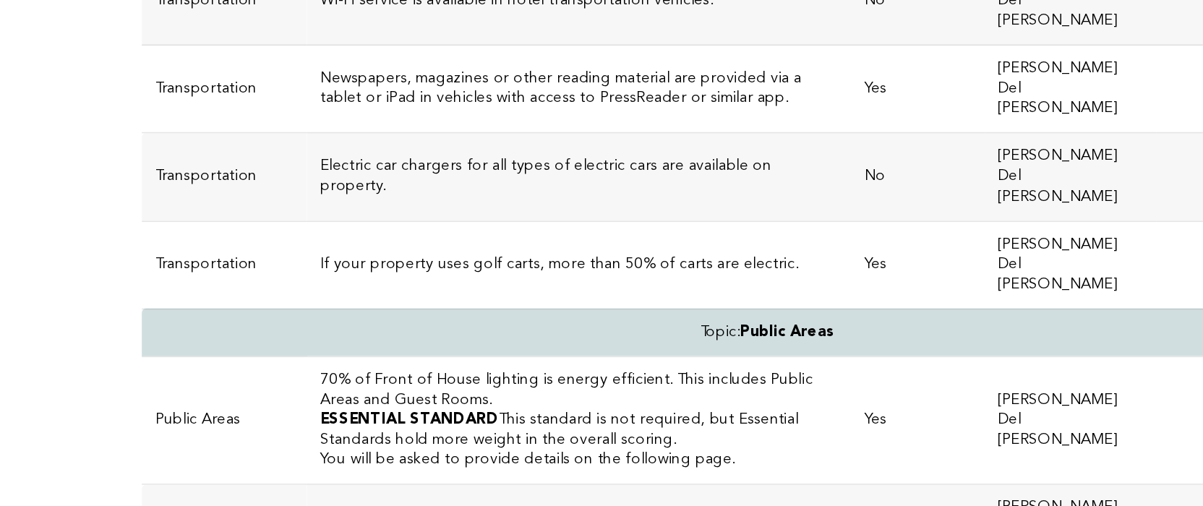
scroll to position [3975, 0]
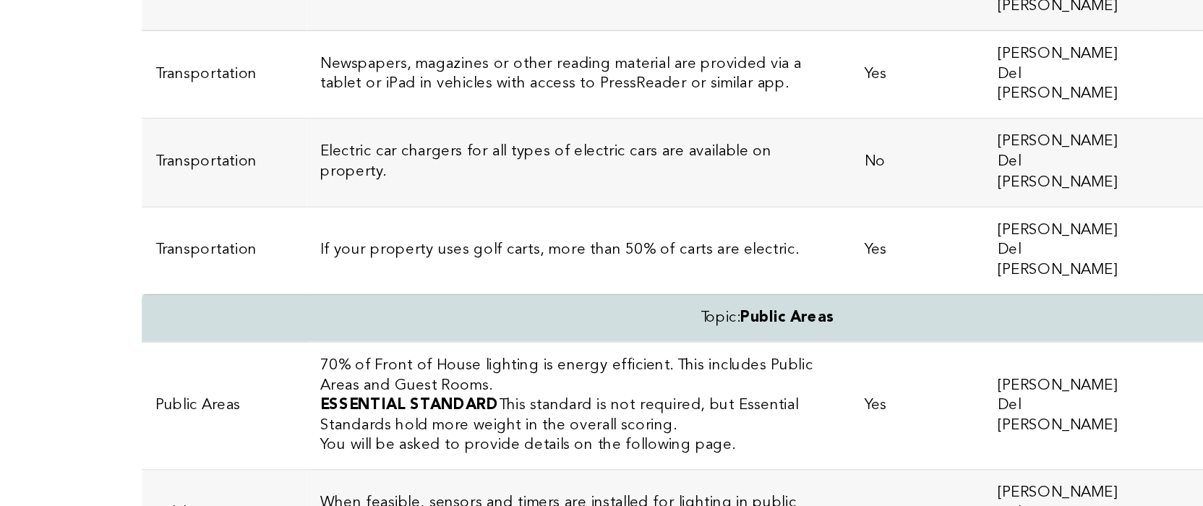
drag, startPoint x: 433, startPoint y: 173, endPoint x: 188, endPoint y: 171, distance: 245.0
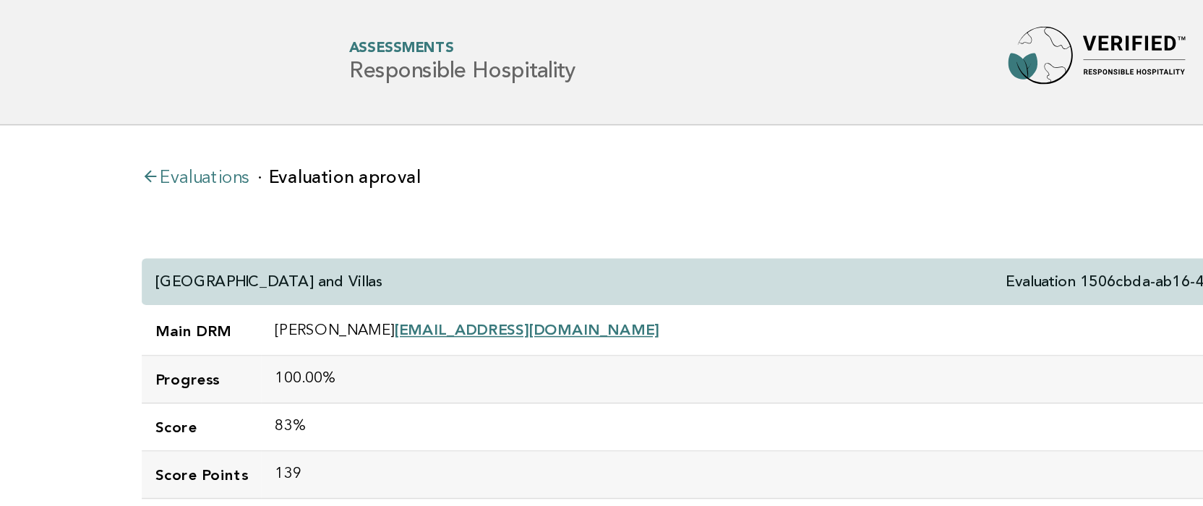
scroll to position [0, 0]
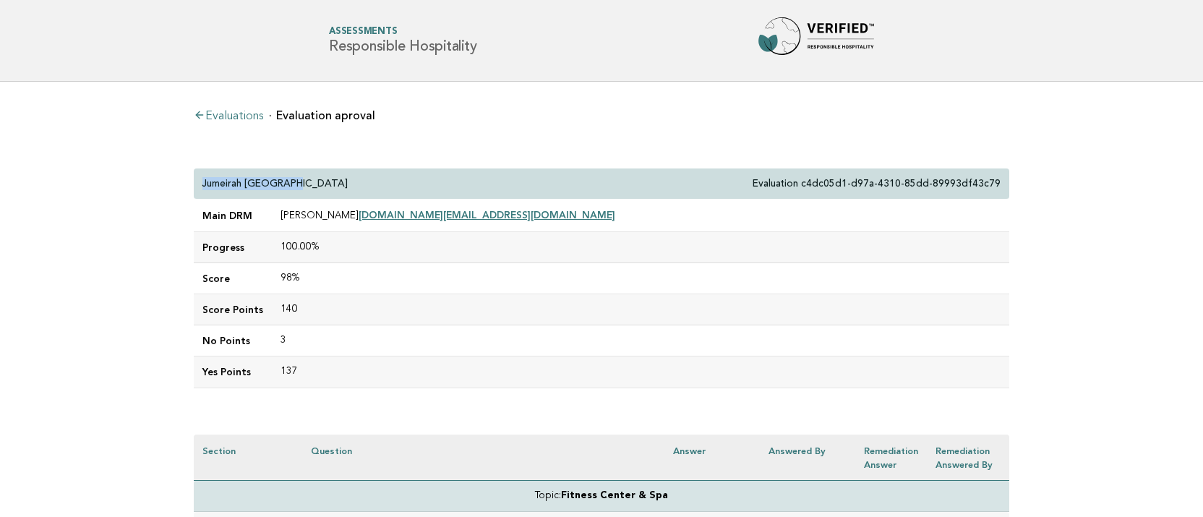
drag, startPoint x: 297, startPoint y: 186, endPoint x: 203, endPoint y: 185, distance: 94.0
click at [203, 185] on div "Jumeirah Guangzhou Evaluation c4dc05d1-d97a-4310-85dd-89993df43c79" at bounding box center [601, 183] width 815 height 31
copy p "Jumeirah [GEOGRAPHIC_DATA]"
click at [361, 174] on div "Jumeirah Guangzhou Evaluation c4dc05d1-d97a-4310-85dd-89993df43c79" at bounding box center [601, 183] width 815 height 31
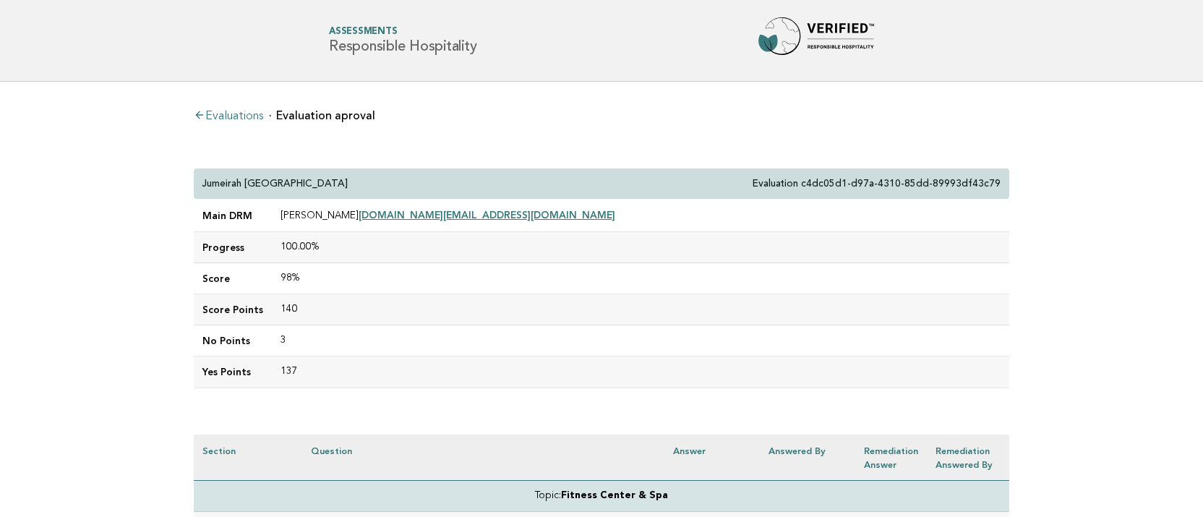
click at [361, 170] on div "Jumeirah Guangzhou Evaluation c4dc05d1-d97a-4310-85dd-89993df43c79" at bounding box center [601, 183] width 815 height 31
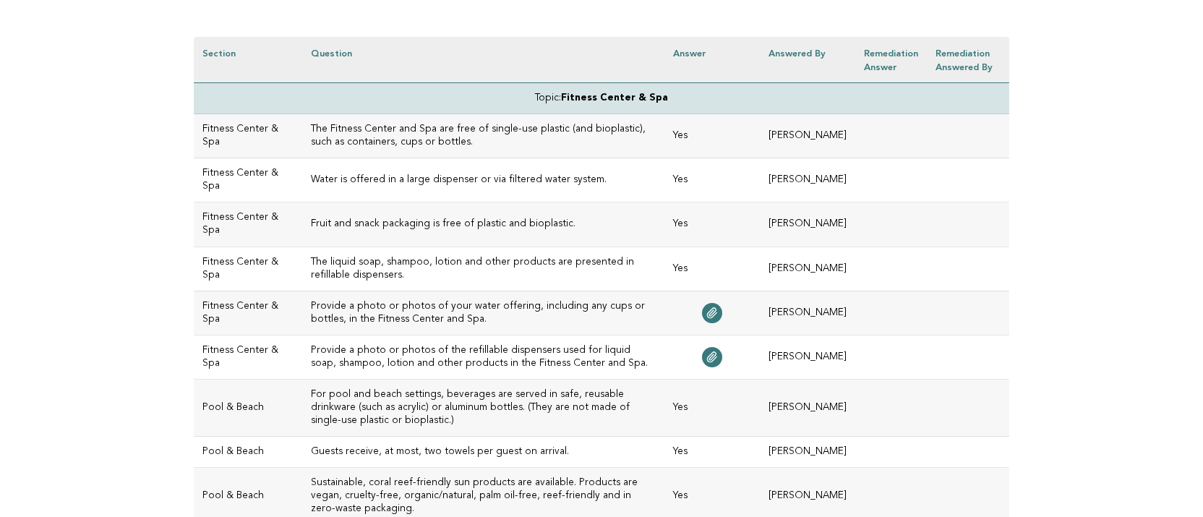
scroll to position [402, 0]
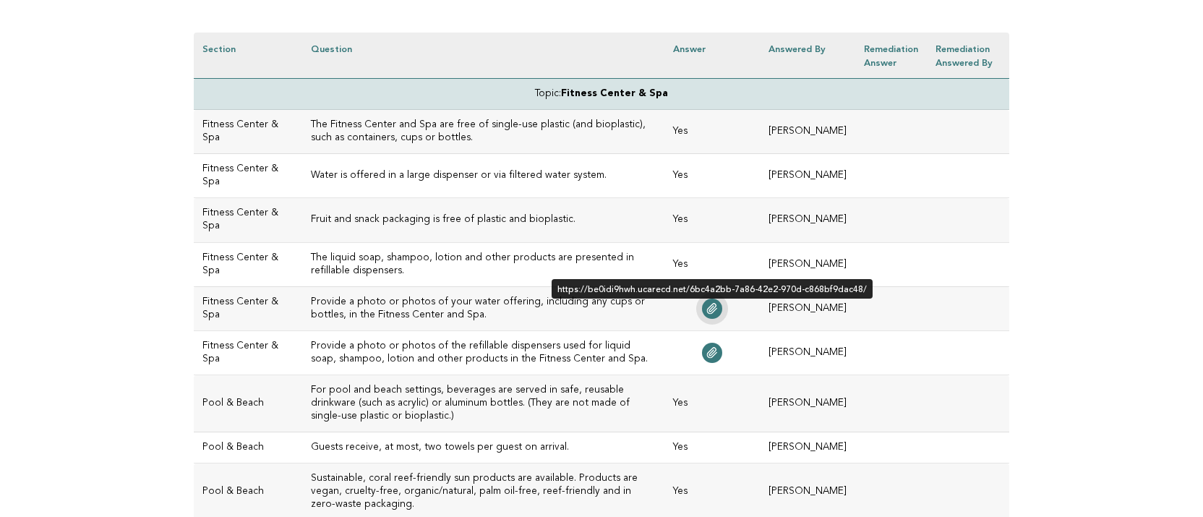
click at [722, 304] on link at bounding box center [712, 308] width 20 height 20
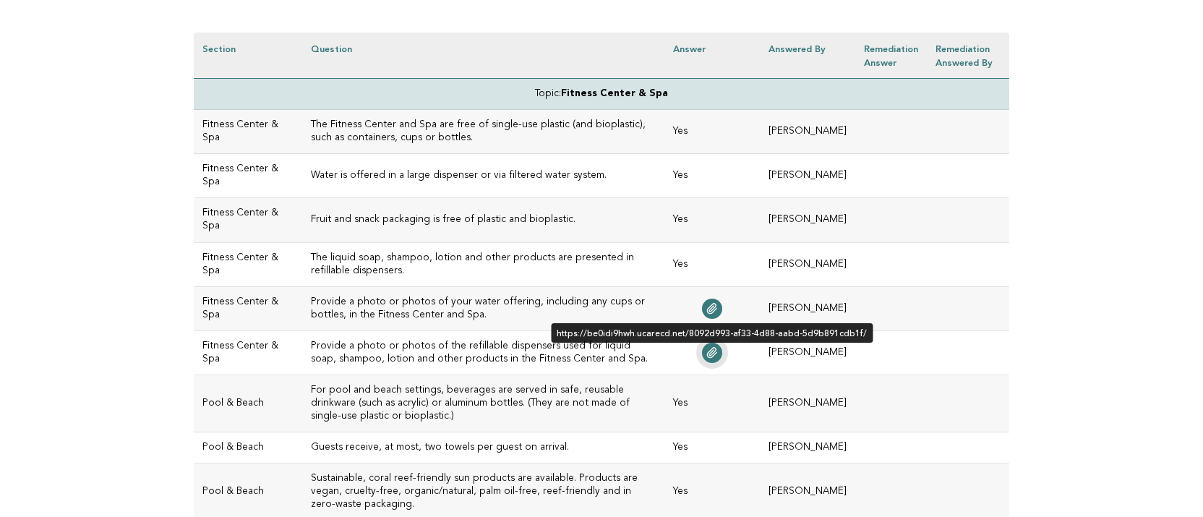
click at [722, 345] on link at bounding box center [712, 353] width 20 height 20
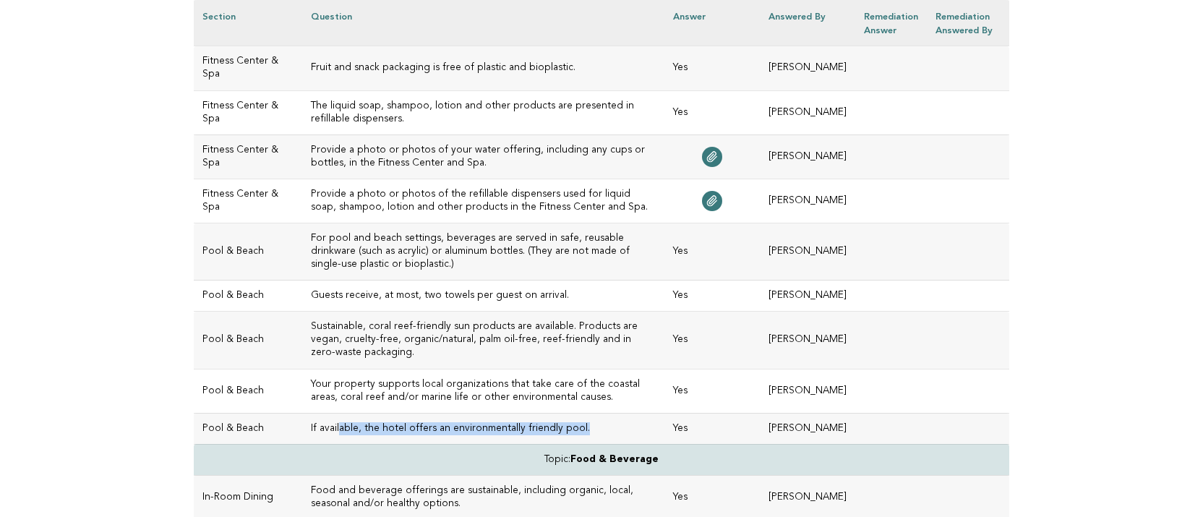
scroll to position [554, 0]
drag, startPoint x: 562, startPoint y: 396, endPoint x: 293, endPoint y: 390, distance: 269.6
click at [302, 413] on td "If available, the hotel offers an environmentally friendly pool." at bounding box center [483, 428] width 362 height 31
copy h3 "If available, the hotel offers an environmentally friendly pool."
click at [410, 290] on td "Guests receive, at most, two towels per guest on arrival." at bounding box center [483, 295] width 362 height 31
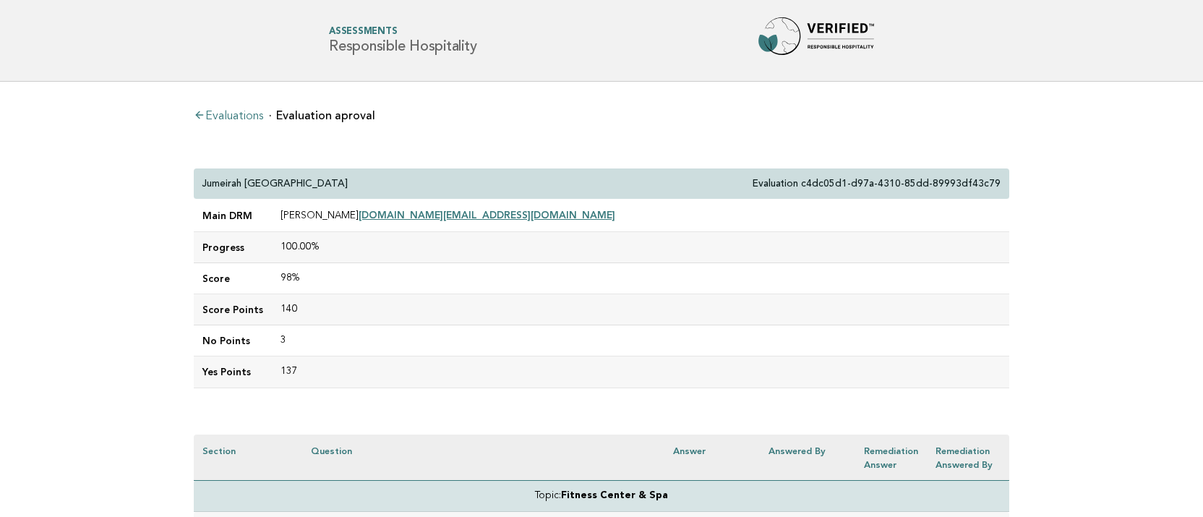
scroll to position [0, 0]
drag, startPoint x: 314, startPoint y: 183, endPoint x: 180, endPoint y: 183, distance: 134.4
copy p "Jumeirah [GEOGRAPHIC_DATA]"
click at [442, 240] on td "100.00%" at bounding box center [640, 247] width 737 height 31
